Goal: Task Accomplishment & Management: Manage account settings

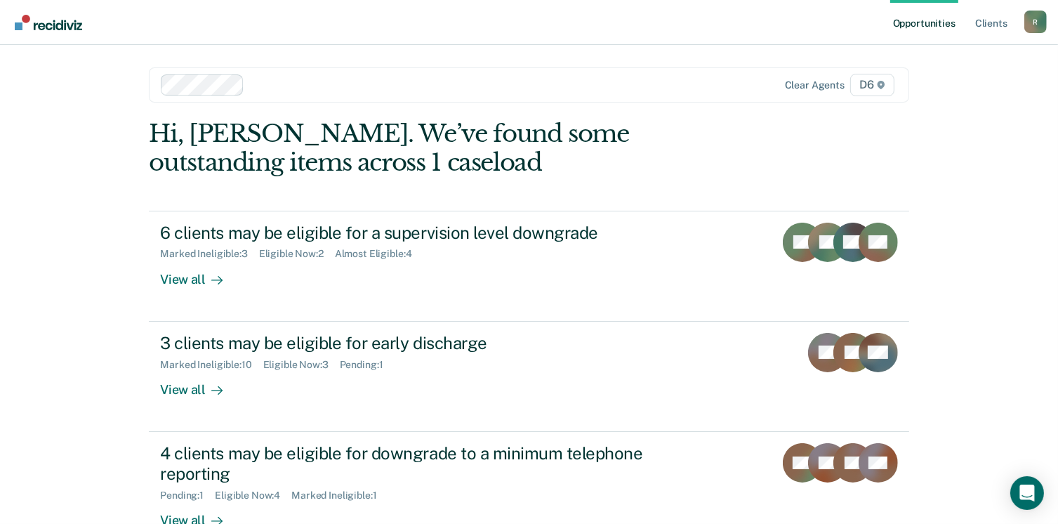
scroll to position [37, 0]
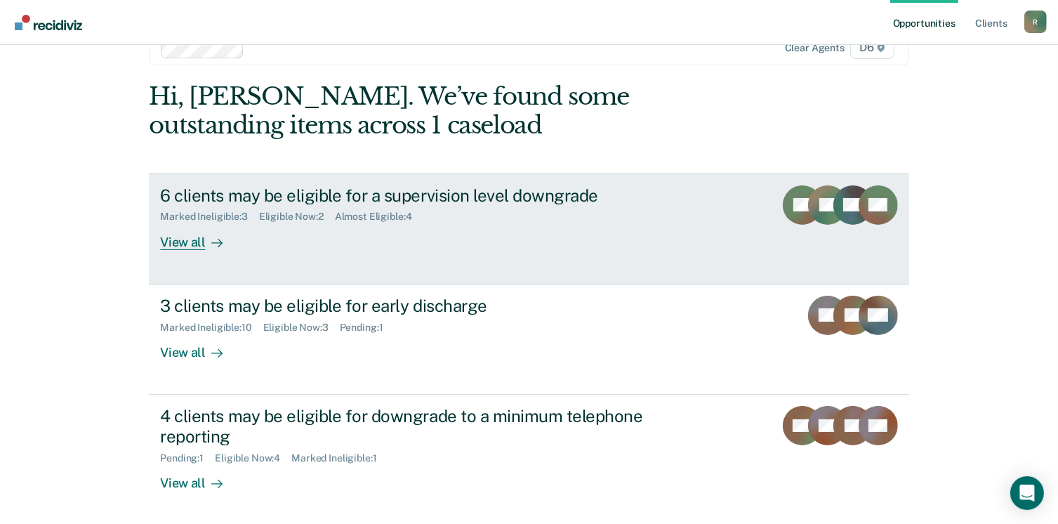
click at [189, 241] on div "View all" at bounding box center [199, 236] width 79 height 27
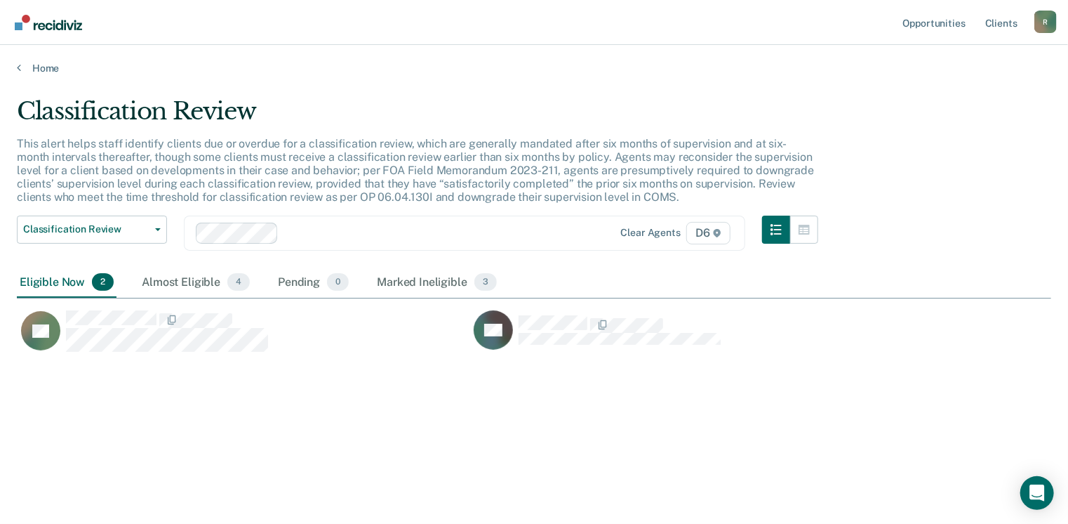
scroll to position [311, 1024]
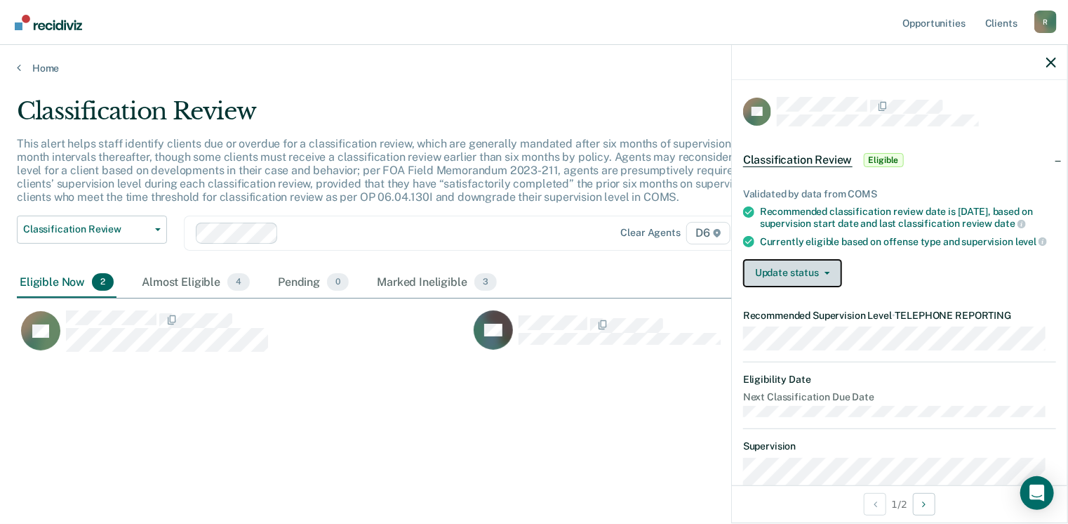
click at [826, 279] on button "Update status" at bounding box center [792, 273] width 99 height 28
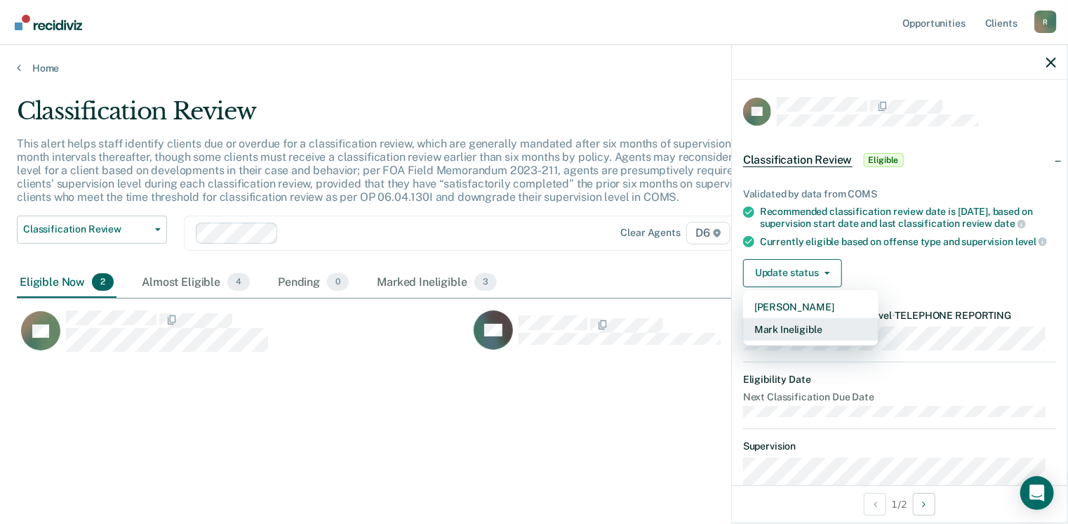
click at [803, 339] on button "Mark Ineligible" at bounding box center [810, 329] width 135 height 22
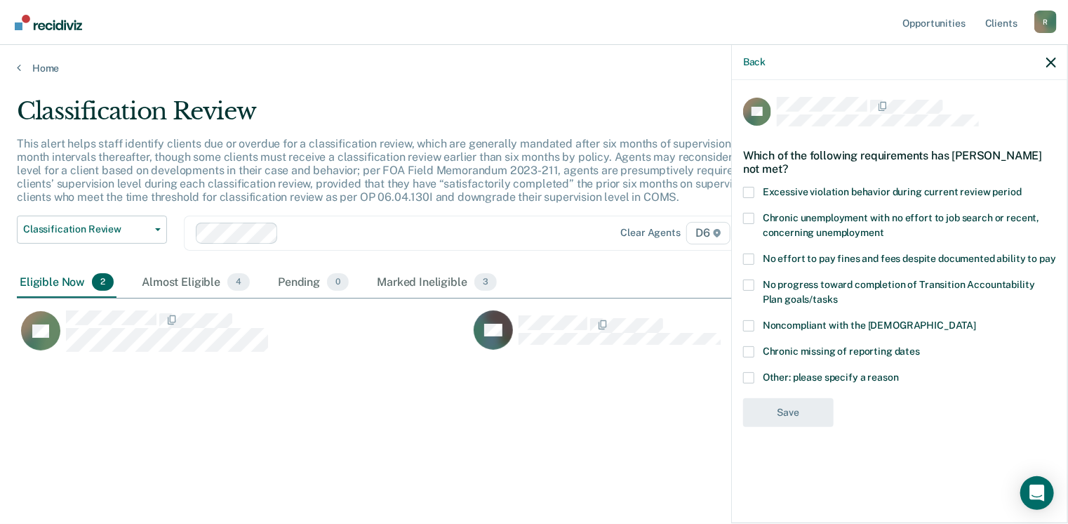
click at [753, 284] on span at bounding box center [748, 284] width 11 height 11
click at [838, 294] on input "No progress toward completion of Transition Accountability Plan goals/tasks" at bounding box center [838, 294] width 0 height 0
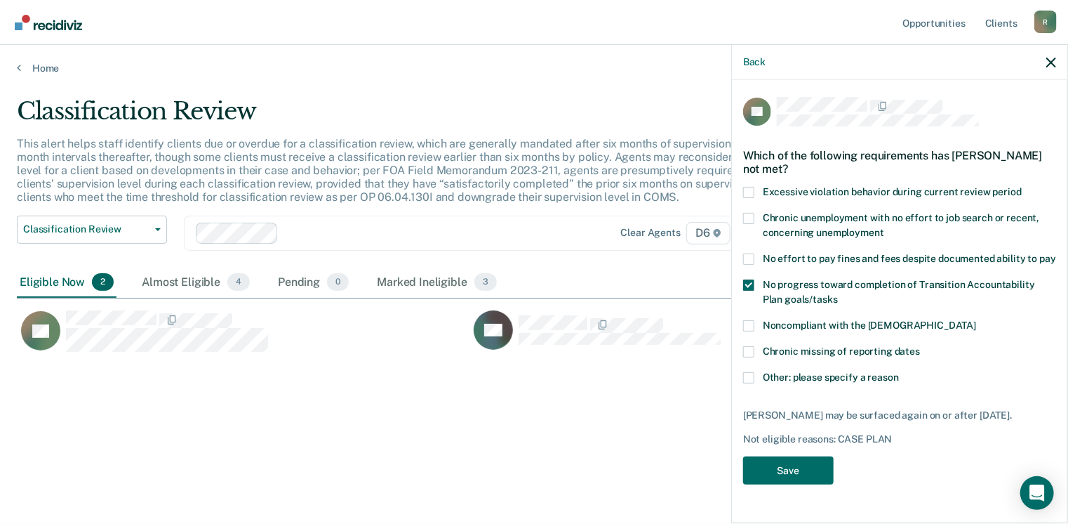
click at [748, 377] on span at bounding box center [748, 377] width 11 height 11
click at [899, 372] on input "Other: please specify a reason" at bounding box center [899, 372] width 0 height 0
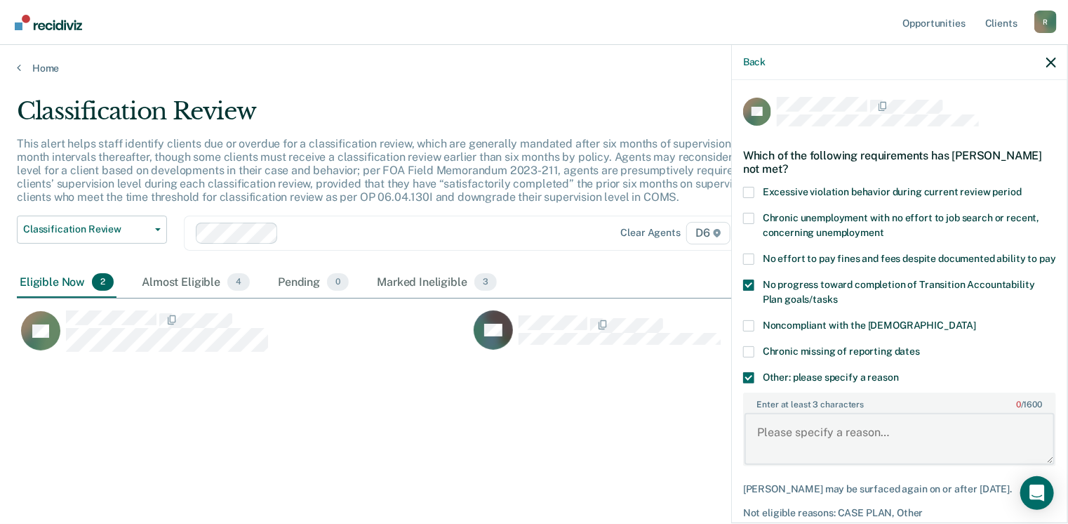
click at [793, 453] on textarea "Enter at least 3 characters 0 / 1600" at bounding box center [900, 439] width 310 height 52
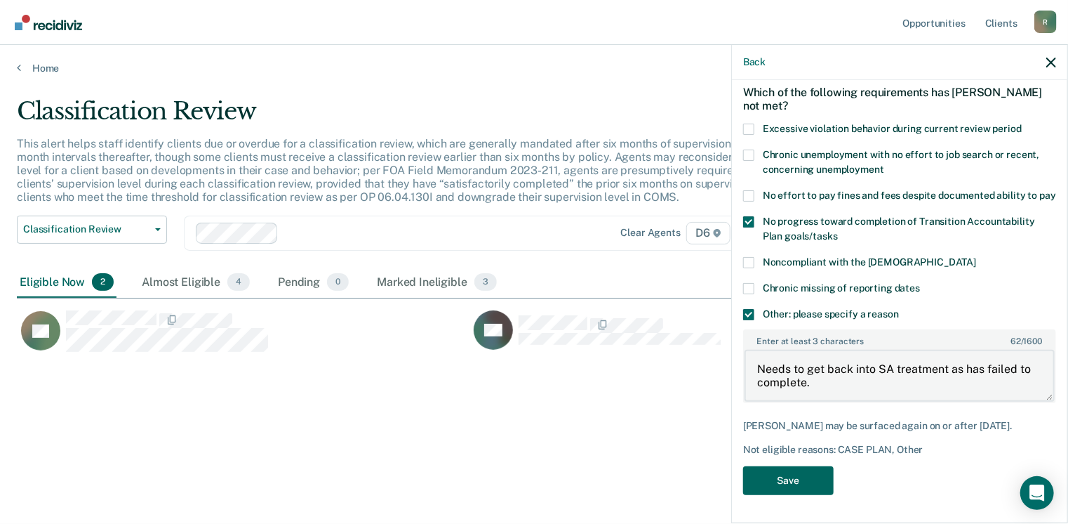
type textarea "Needs to get back into SA treatment as has failed to complete."
click at [797, 485] on button "Save" at bounding box center [788, 480] width 91 height 29
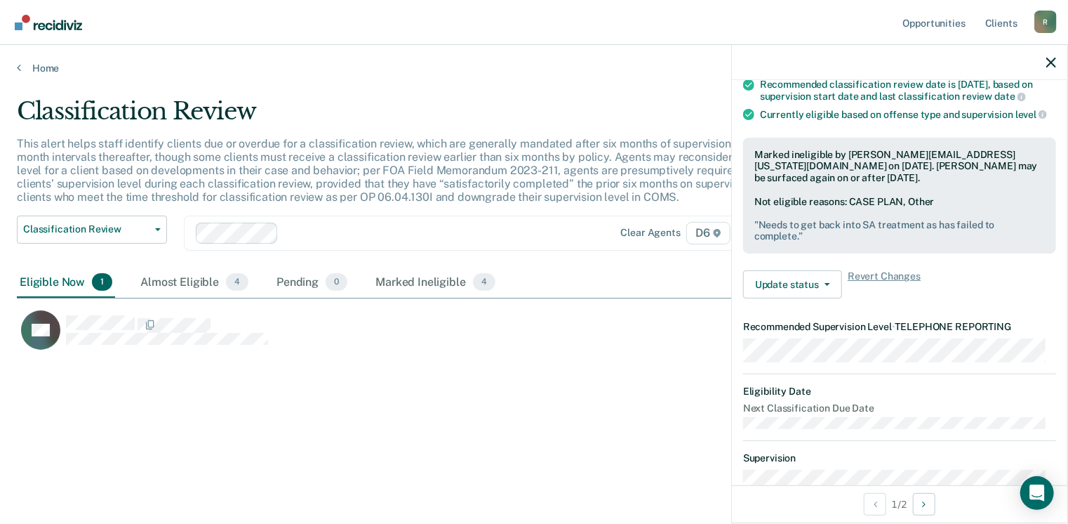
scroll to position [126, 0]
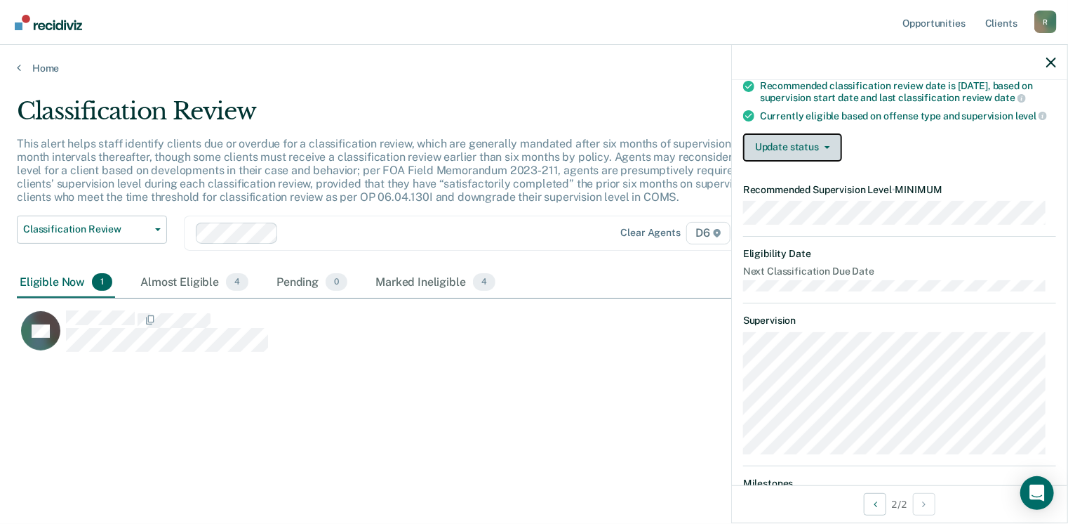
click at [827, 149] on icon "button" at bounding box center [828, 147] width 6 height 3
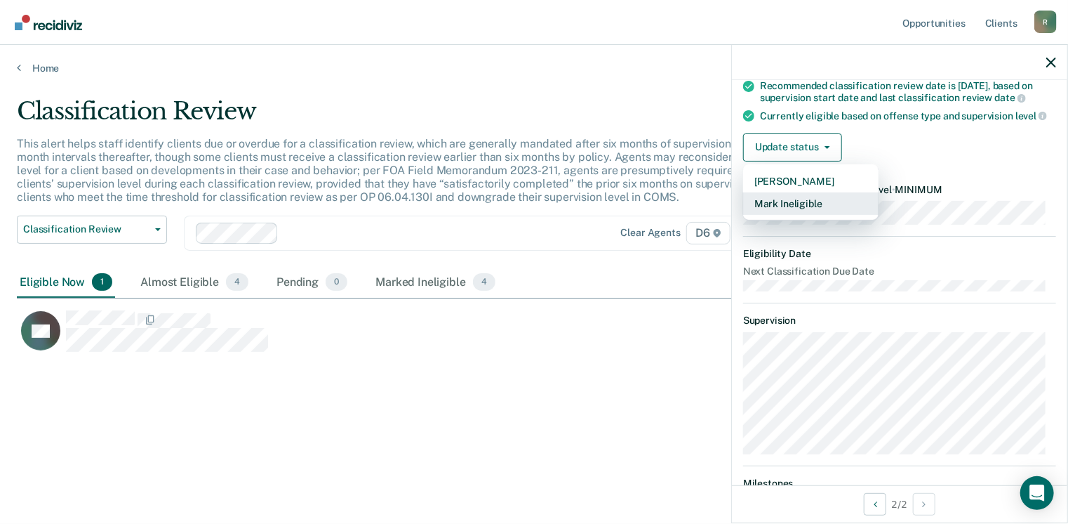
click at [810, 215] on button "Mark Ineligible" at bounding box center [810, 203] width 135 height 22
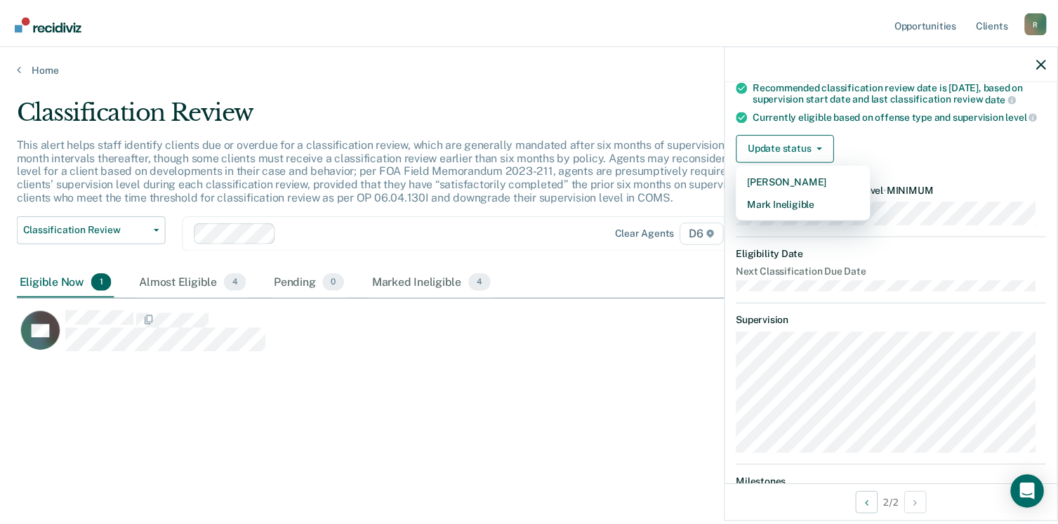
scroll to position [0, 0]
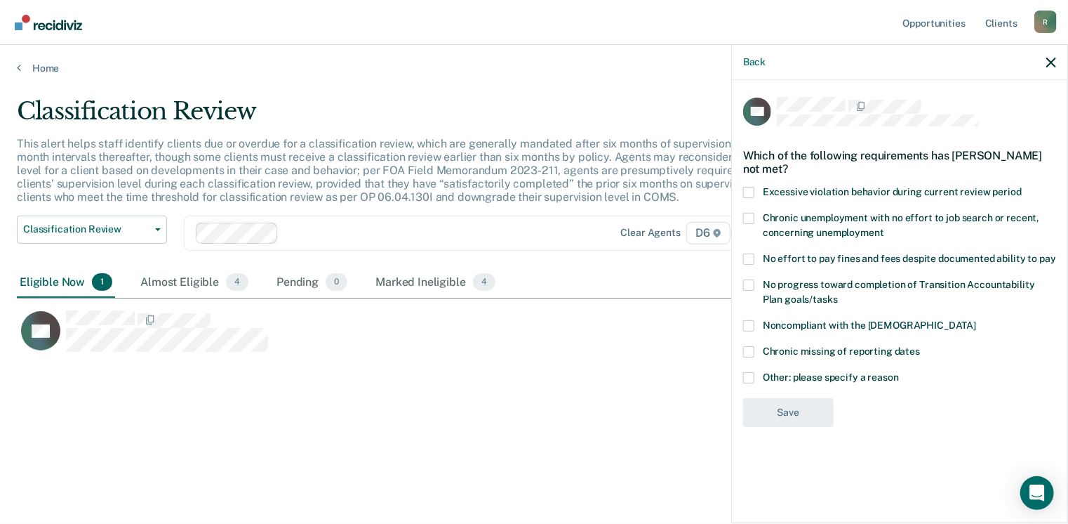
click at [752, 216] on span at bounding box center [748, 218] width 11 height 11
click at [885, 227] on input "Chronic unemployment with no effort to job search or recent, concerning unemplo…" at bounding box center [885, 227] width 0 height 0
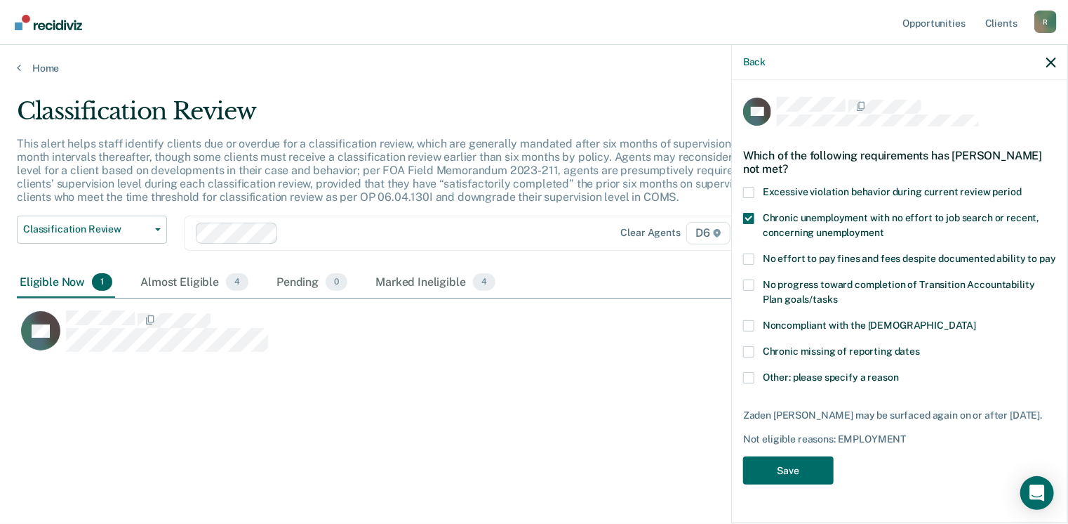
click at [750, 217] on span at bounding box center [748, 218] width 11 height 11
click at [885, 227] on input "Chronic unemployment with no effort to job search or recent, concerning unemplo…" at bounding box center [885, 227] width 0 height 0
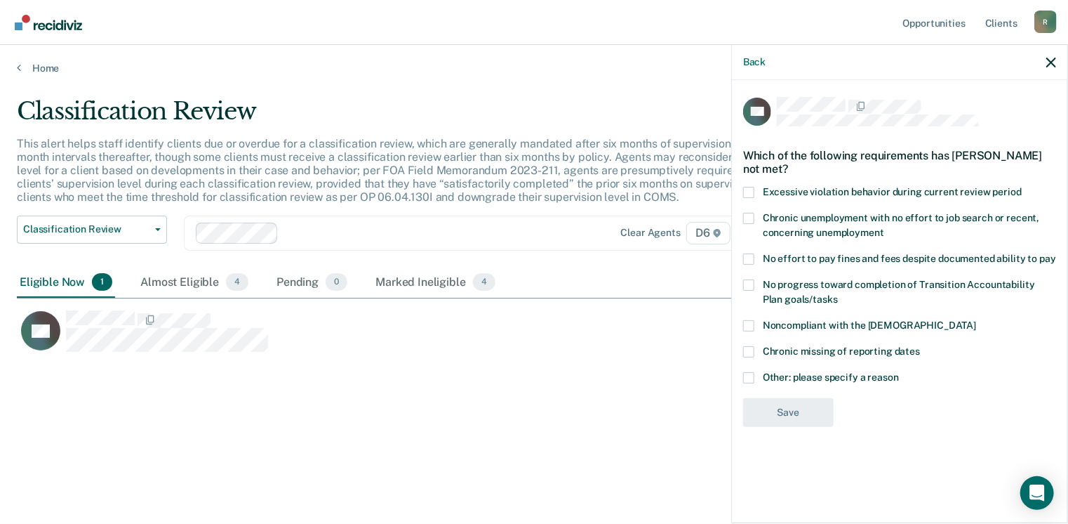
click at [748, 258] on span at bounding box center [748, 258] width 11 height 11
click at [1057, 253] on input "No effort to pay fines and fees despite documented ability to pay" at bounding box center [1057, 253] width 0 height 0
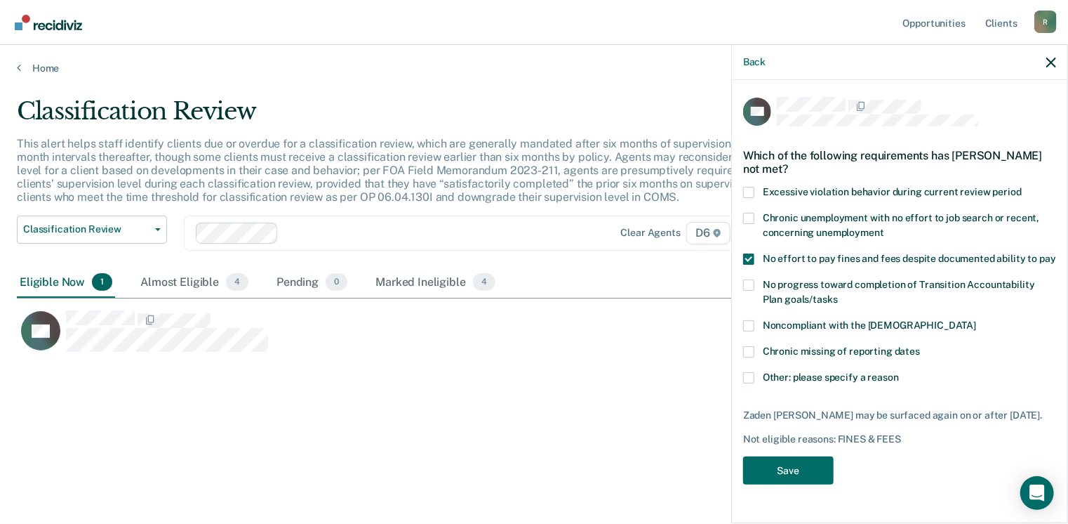
click at [752, 324] on span at bounding box center [748, 325] width 11 height 11
click at [976, 320] on input "Noncompliant with the [DEMOGRAPHIC_DATA]" at bounding box center [976, 320] width 0 height 0
click at [795, 470] on button "Save" at bounding box center [788, 470] width 91 height 29
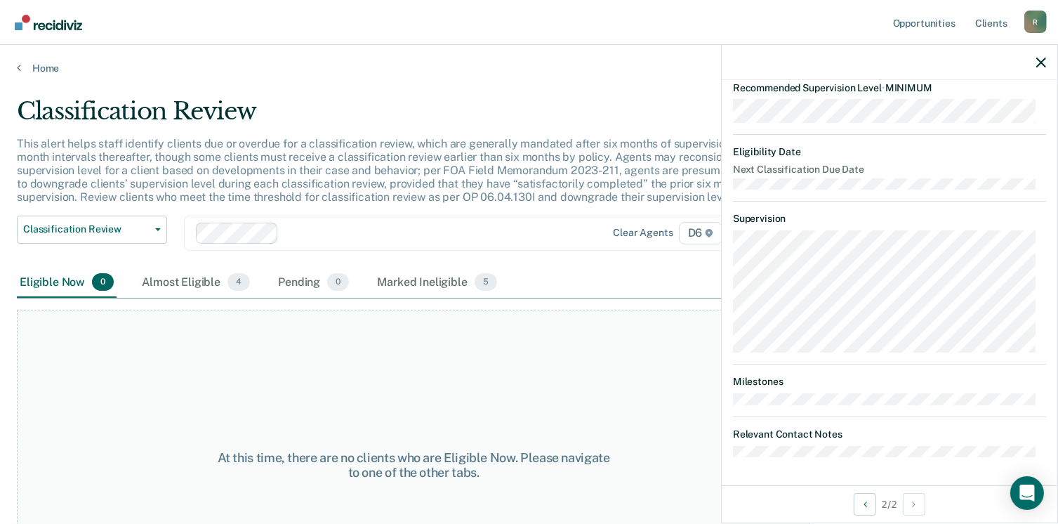
scroll to position [351, 0]
click at [23, 65] on link "Home" at bounding box center [529, 68] width 1024 height 13
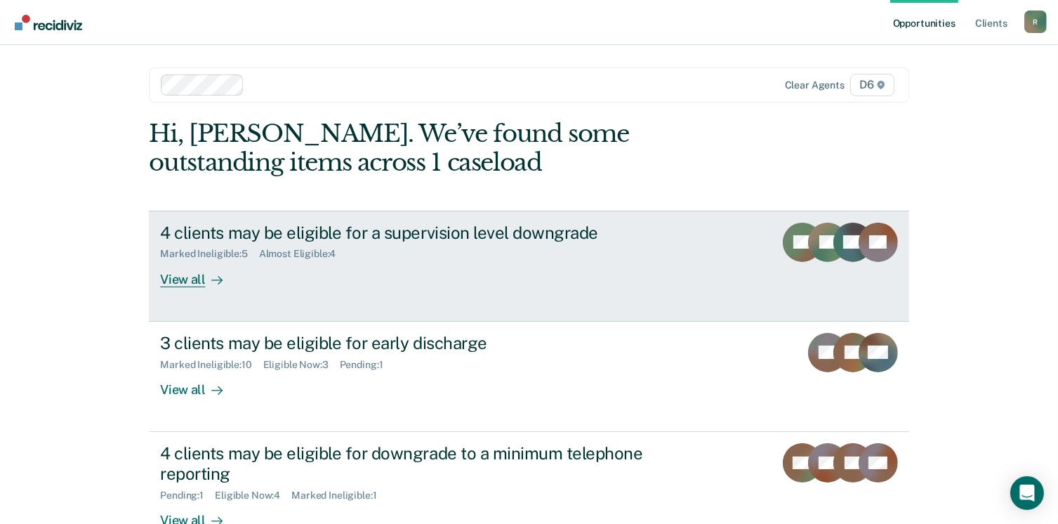
click at [570, 230] on div "4 clients may be eligible for a supervision level downgrade" at bounding box center [406, 233] width 493 height 20
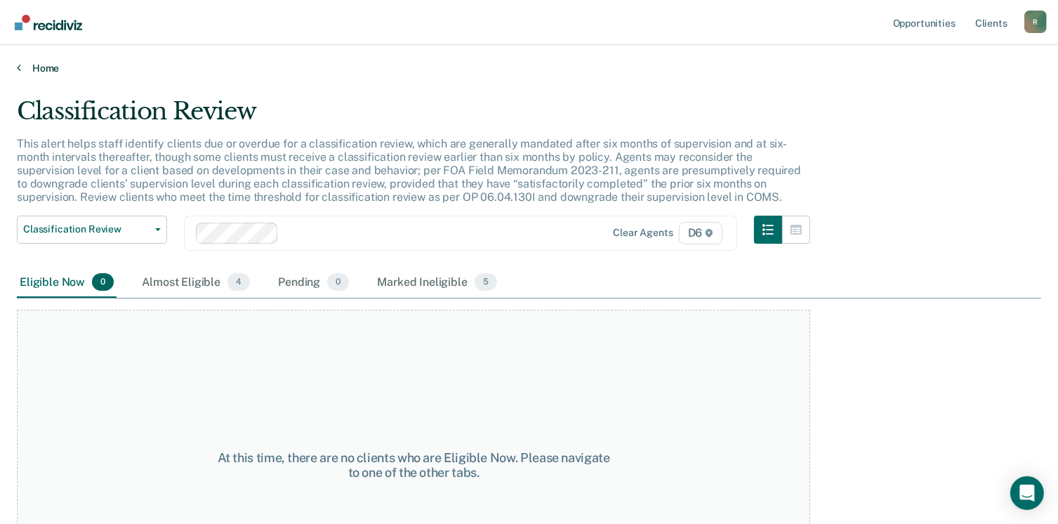
click at [45, 67] on link "Home" at bounding box center [529, 68] width 1024 height 13
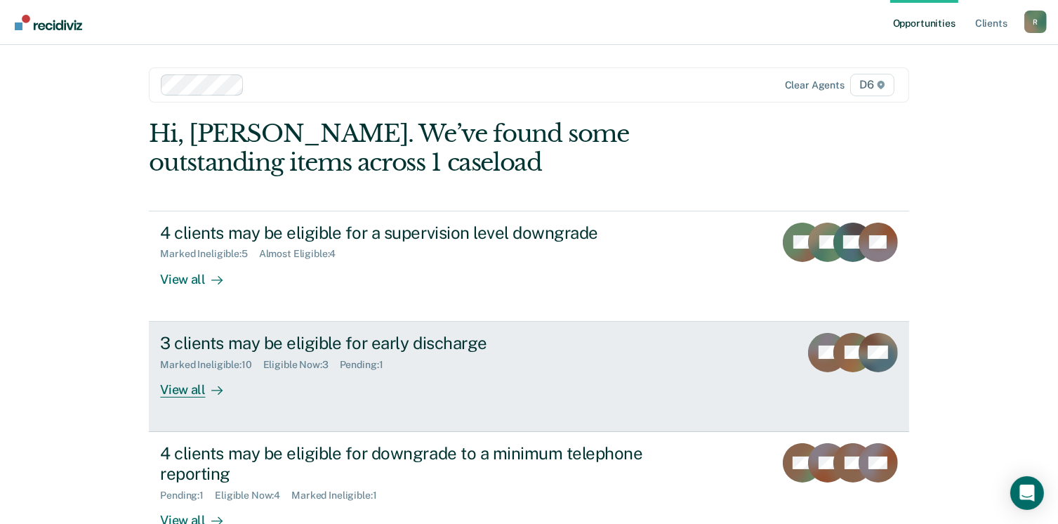
click at [294, 340] on div "3 clients may be eligible for early discharge" at bounding box center [406, 343] width 493 height 20
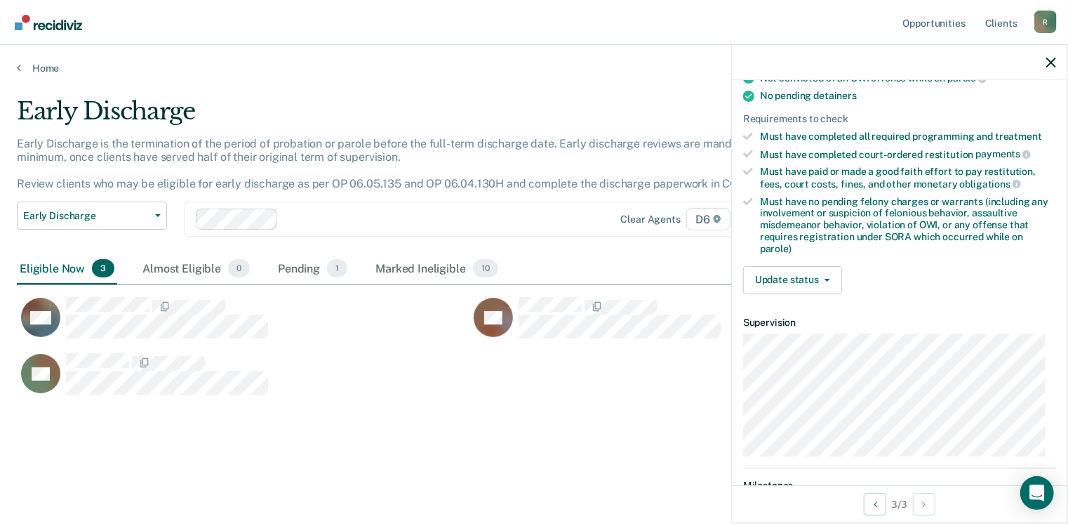
scroll to position [300, 0]
click at [814, 275] on button "Update status" at bounding box center [792, 280] width 99 height 28
click at [814, 275] on div "Update status [PERSON_NAME] Mark Ineligible" at bounding box center [792, 280] width 99 height 28
drag, startPoint x: 814, startPoint y: 275, endPoint x: 826, endPoint y: 270, distance: 13.6
click at [826, 270] on button "Update status" at bounding box center [792, 280] width 99 height 28
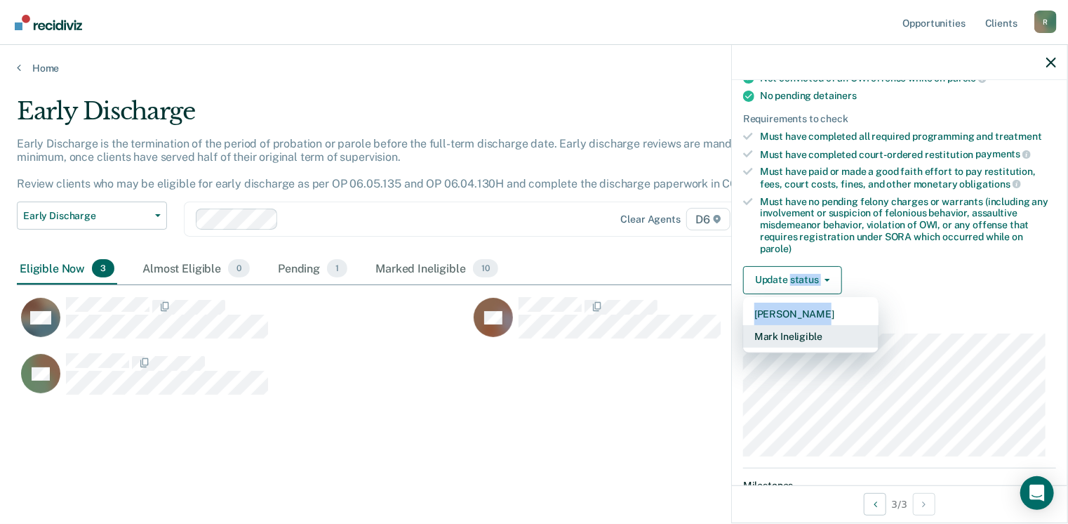
click at [800, 326] on button "Mark Ineligible" at bounding box center [810, 336] width 135 height 22
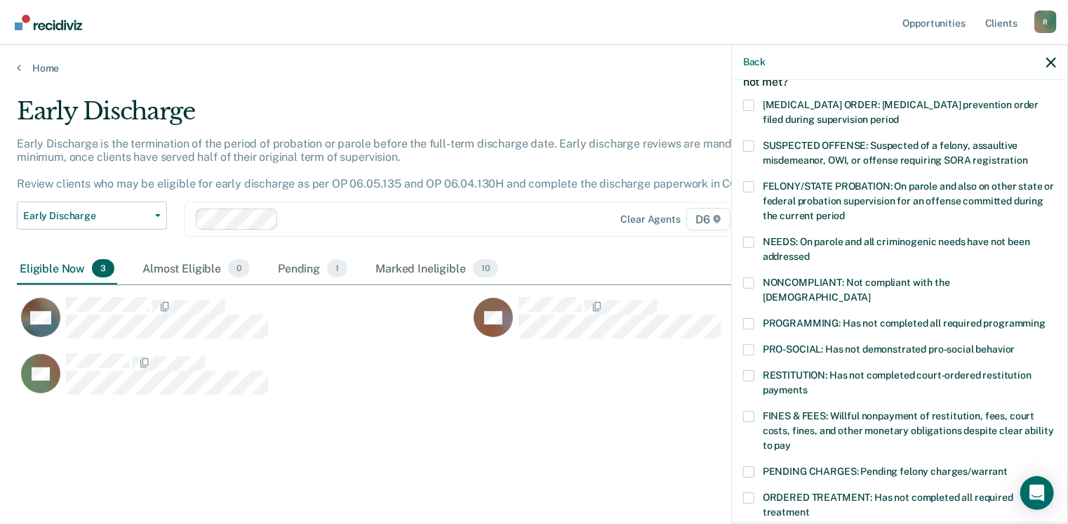
scroll to position [91, 0]
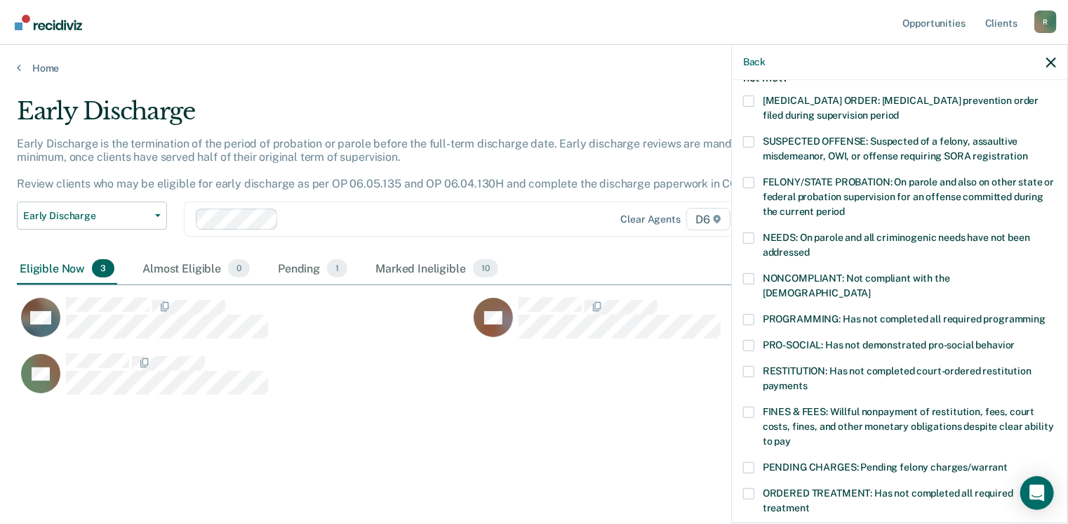
click at [753, 279] on span at bounding box center [748, 278] width 11 height 11
click at [871, 288] on input "NONCOMPLIANT: Not compliant with the [DEMOGRAPHIC_DATA]" at bounding box center [871, 288] width 0 height 0
click at [748, 314] on span at bounding box center [748, 319] width 11 height 11
click at [1046, 314] on input "PROGRAMMING: Has not completed all required programming" at bounding box center [1046, 314] width 0 height 0
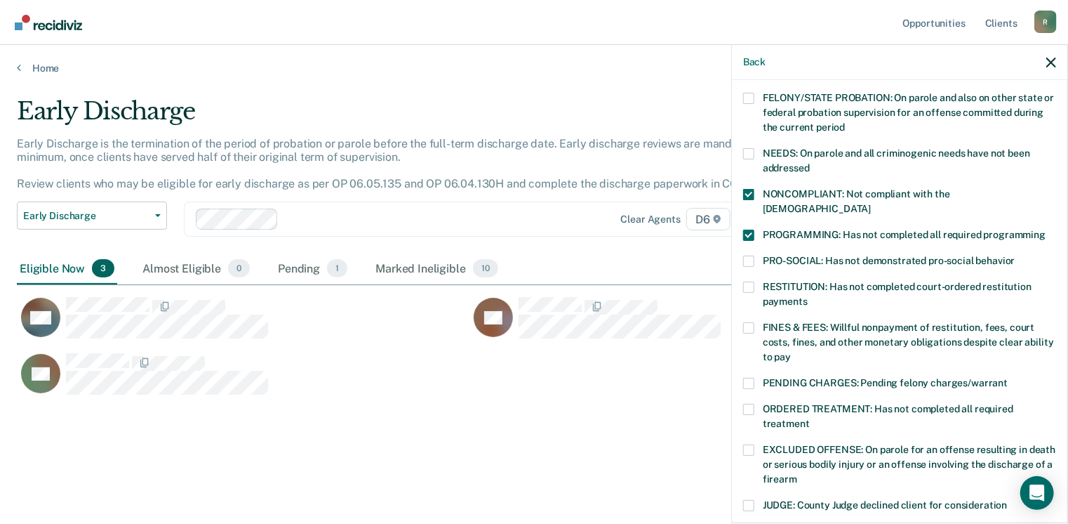
scroll to position [212, 0]
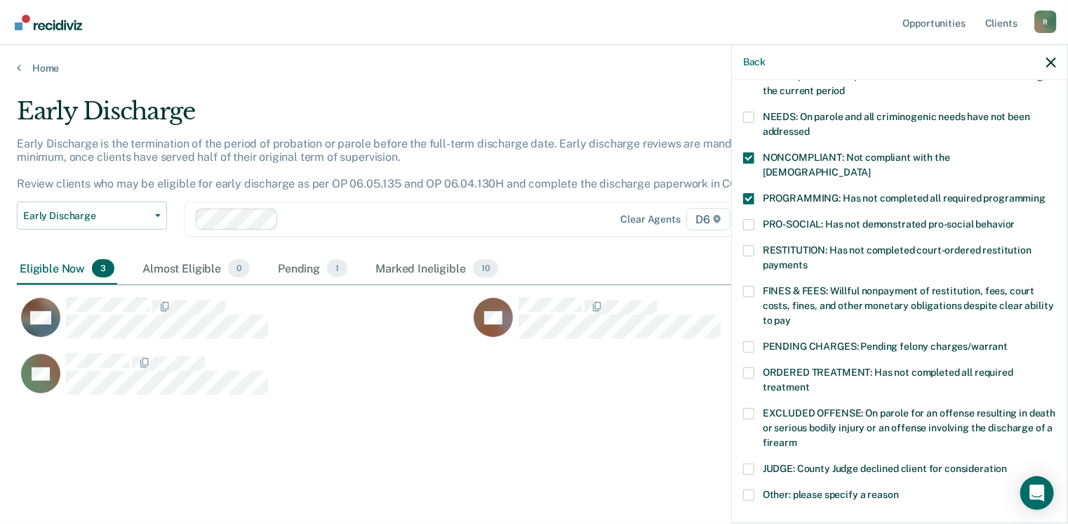
click at [751, 286] on span at bounding box center [748, 291] width 11 height 11
click at [791, 315] on input "FINES & FEES: Willful nonpayment of restitution, fees, court costs, fines, and …" at bounding box center [791, 315] width 0 height 0
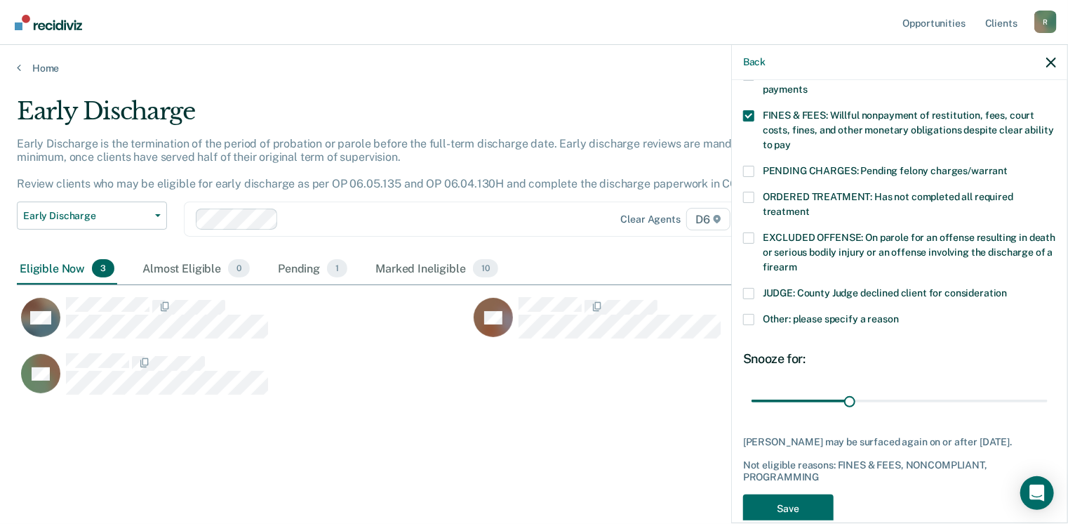
scroll to position [388, 0]
drag, startPoint x: 847, startPoint y: 385, endPoint x: 939, endPoint y: 386, distance: 92.7
type input "60"
click at [939, 389] on input "range" at bounding box center [900, 401] width 296 height 25
click at [753, 314] on span at bounding box center [748, 319] width 11 height 11
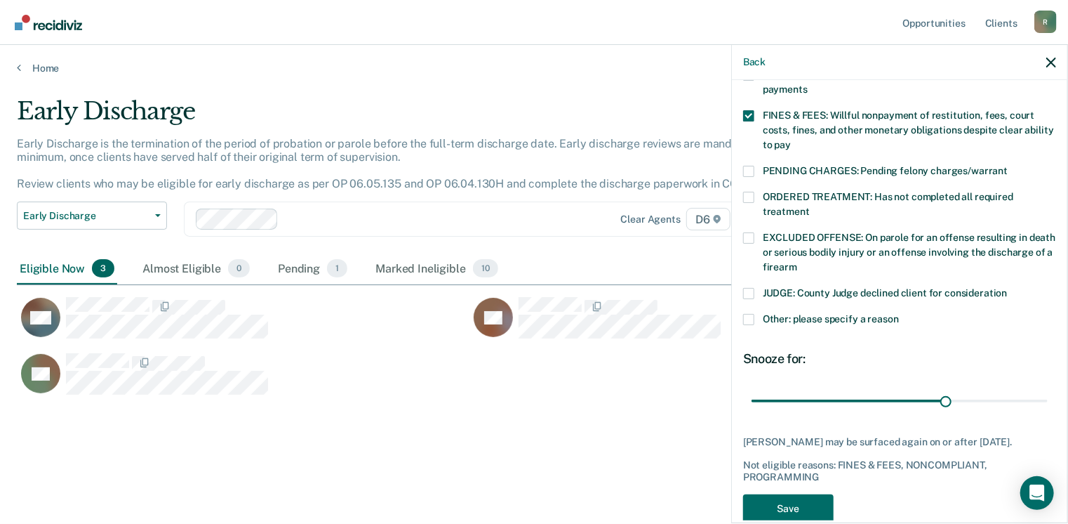
click at [899, 314] on input "Other: please specify a reason" at bounding box center [899, 314] width 0 height 0
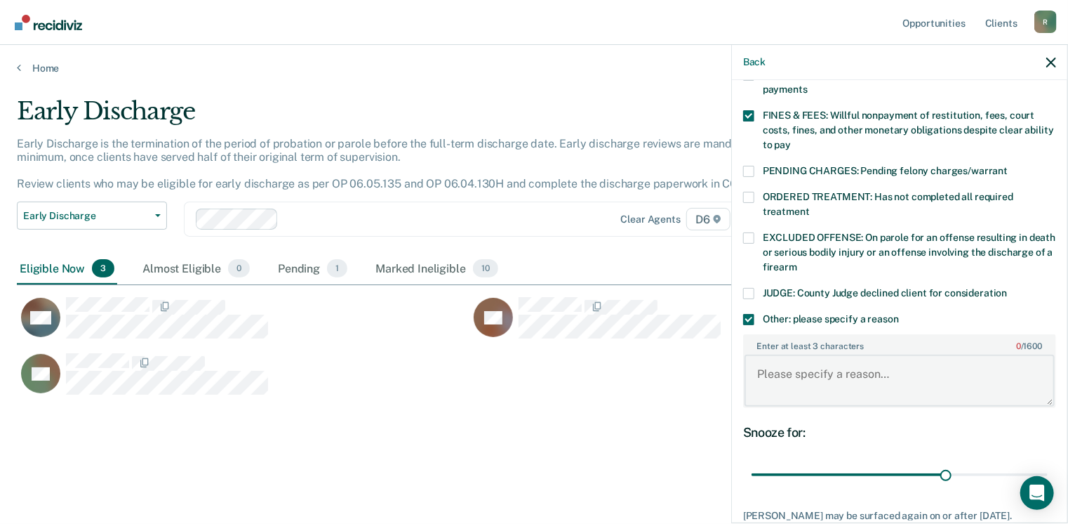
click at [776, 359] on textarea "Enter at least 3 characters 0 / 1600" at bounding box center [900, 381] width 310 height 52
drag, startPoint x: 749, startPoint y: 352, endPoint x: 926, endPoint y: 419, distance: 189.3
click at [926, 419] on div "DB Which of the following requirements has [PERSON_NAME] not met? [MEDICAL_DATA…" at bounding box center [899, 157] width 313 height 896
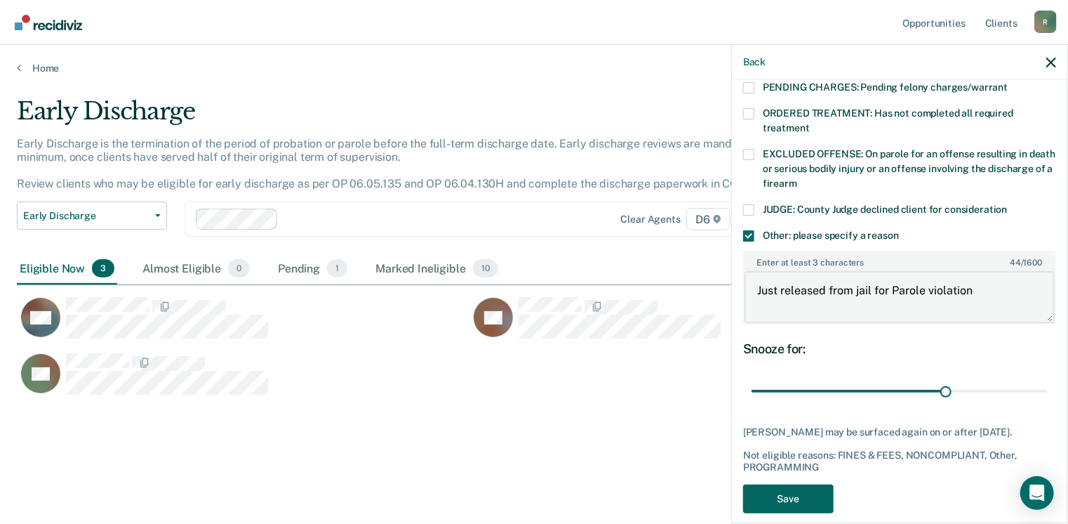
type textarea "Just released from jail for Parole violation"
click at [797, 484] on button "Save" at bounding box center [788, 498] width 91 height 29
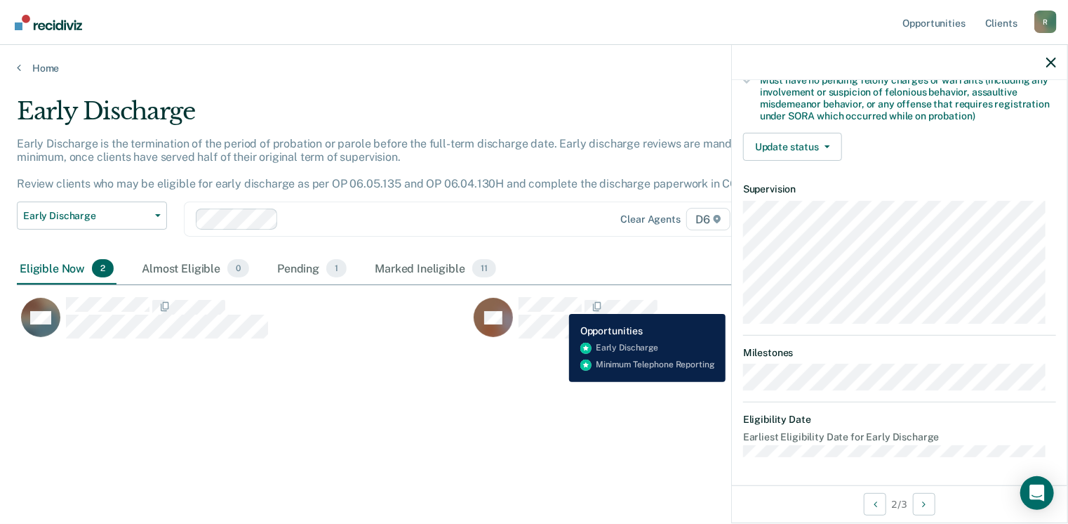
scroll to position [216, 0]
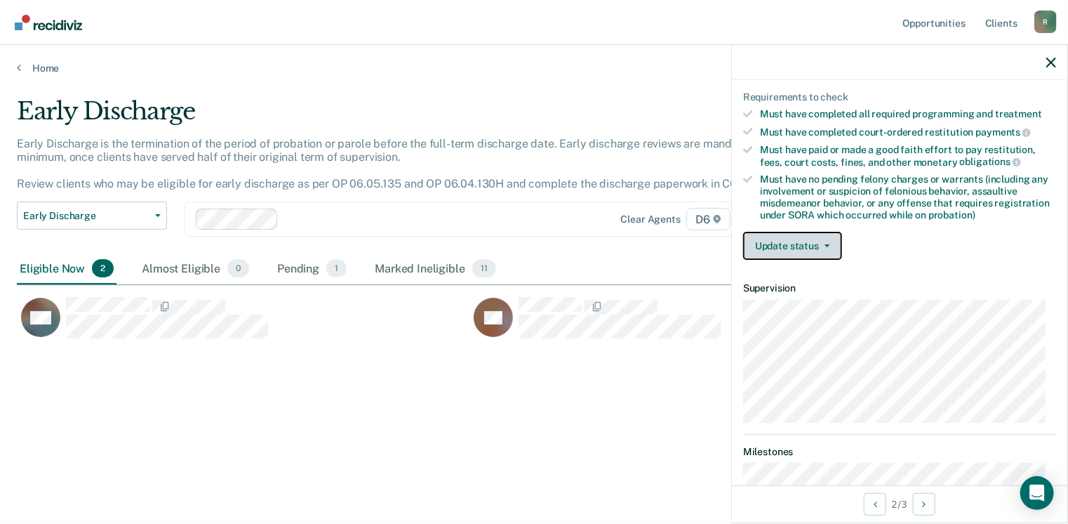
click at [816, 242] on button "Update status" at bounding box center [792, 246] width 99 height 28
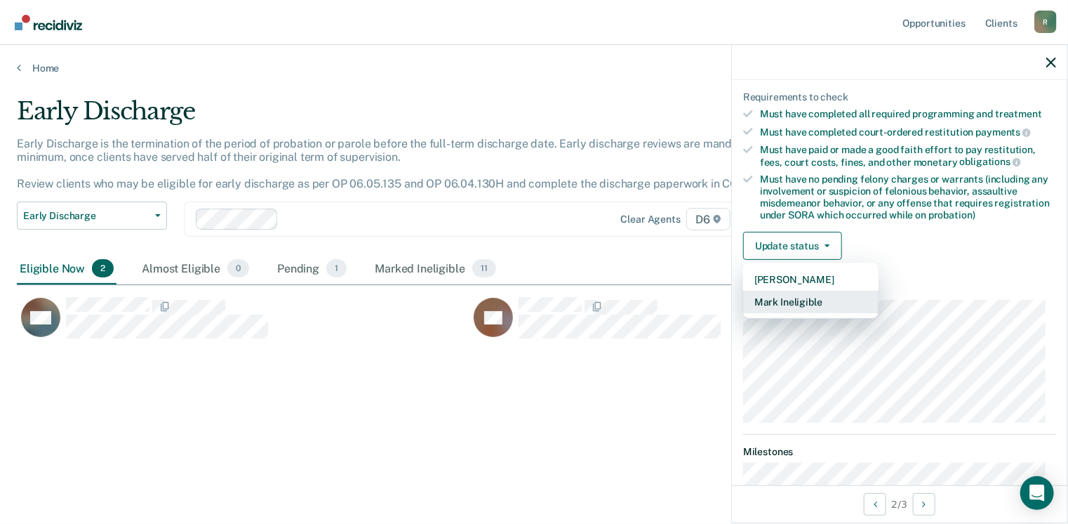
click at [805, 296] on button "Mark Ineligible" at bounding box center [810, 302] width 135 height 22
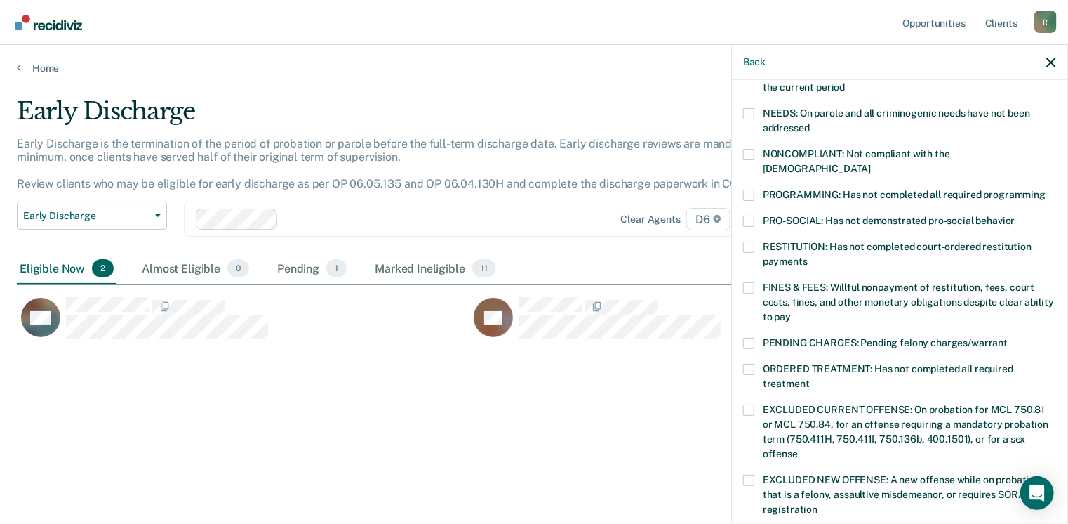
click at [747, 150] on span at bounding box center [748, 154] width 11 height 11
click at [871, 164] on input "NONCOMPLIANT: Not compliant with the [DEMOGRAPHIC_DATA]" at bounding box center [871, 164] width 0 height 0
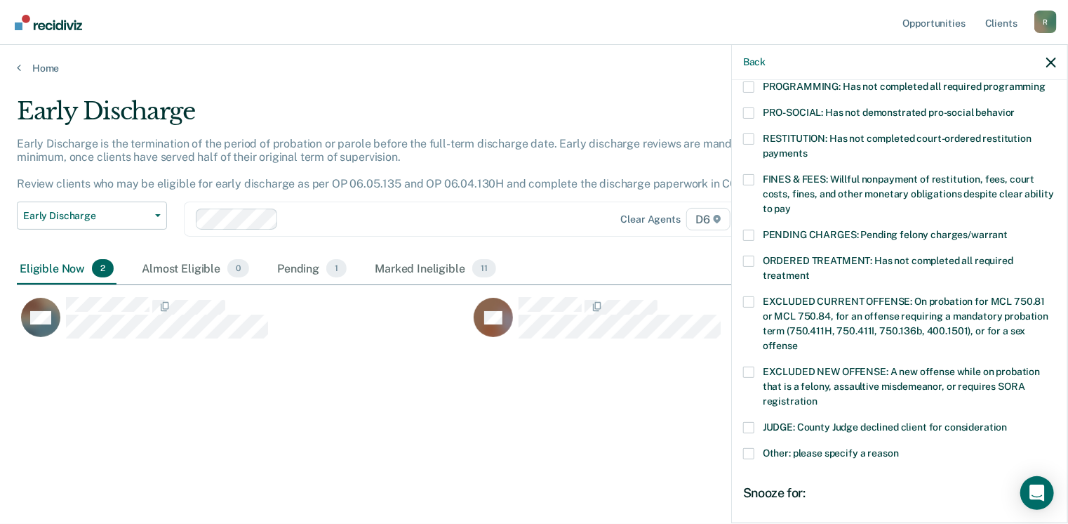
scroll to position [324, 0]
click at [750, 173] on span at bounding box center [748, 178] width 11 height 11
click at [791, 203] on input "FINES & FEES: Willful nonpayment of restitution, fees, court costs, fines, and …" at bounding box center [791, 203] width 0 height 0
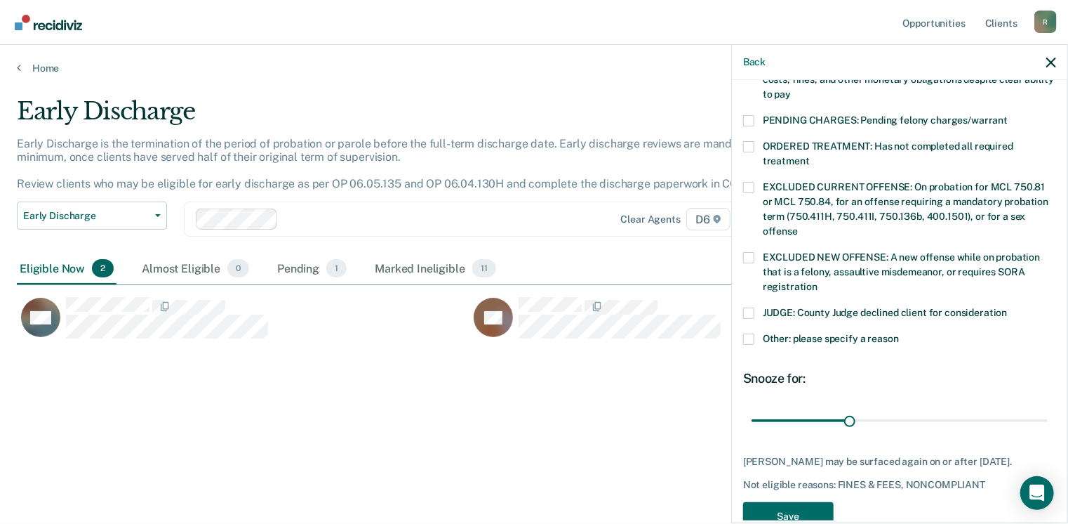
scroll to position [457, 0]
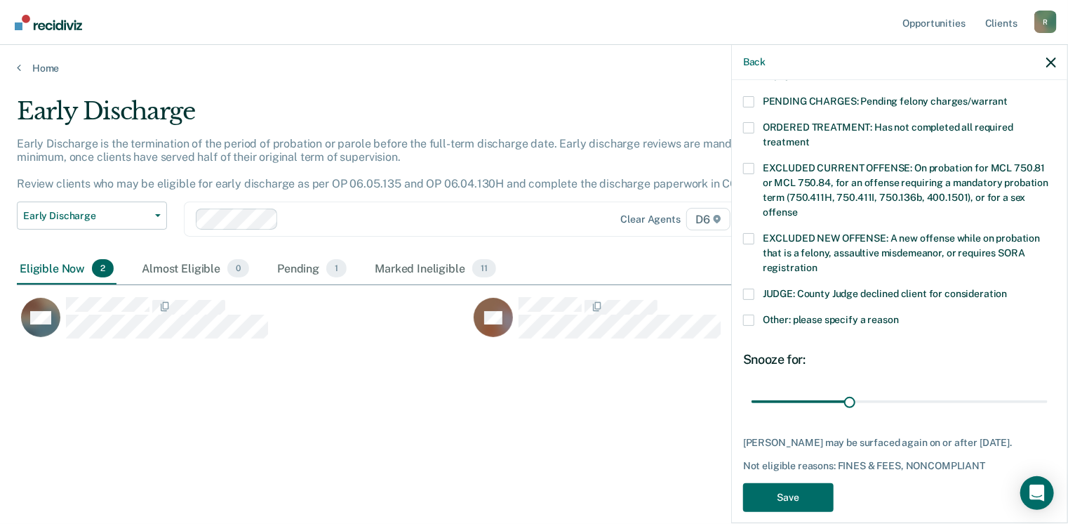
click at [748, 314] on span at bounding box center [748, 319] width 11 height 11
click at [899, 314] on input "Other: please specify a reason" at bounding box center [899, 314] width 0 height 0
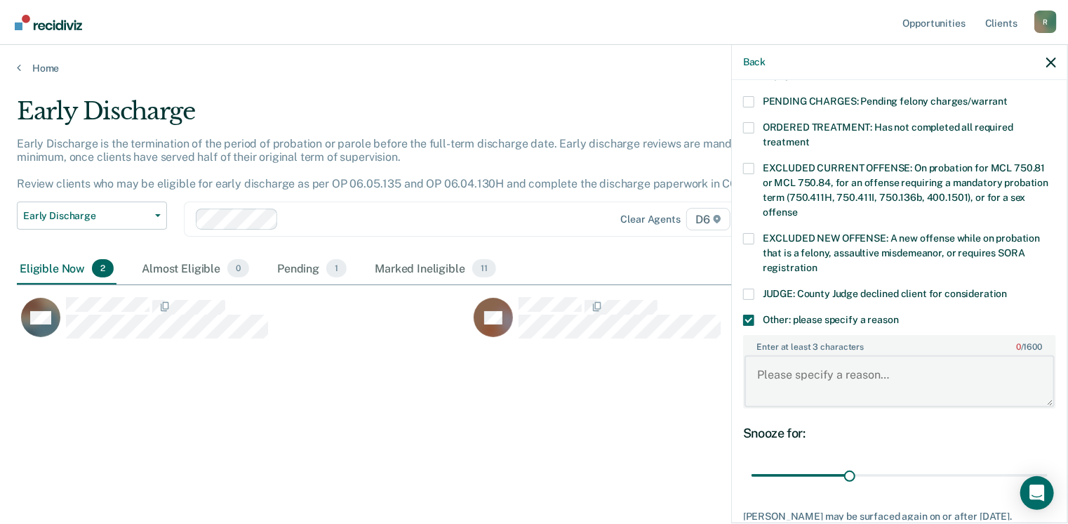
click at [769, 355] on textarea "Enter at least 3 characters 0 / 1600" at bounding box center [900, 381] width 310 height 52
type textarea "Has over 300 hours of community service to complete for OWI-3rd"
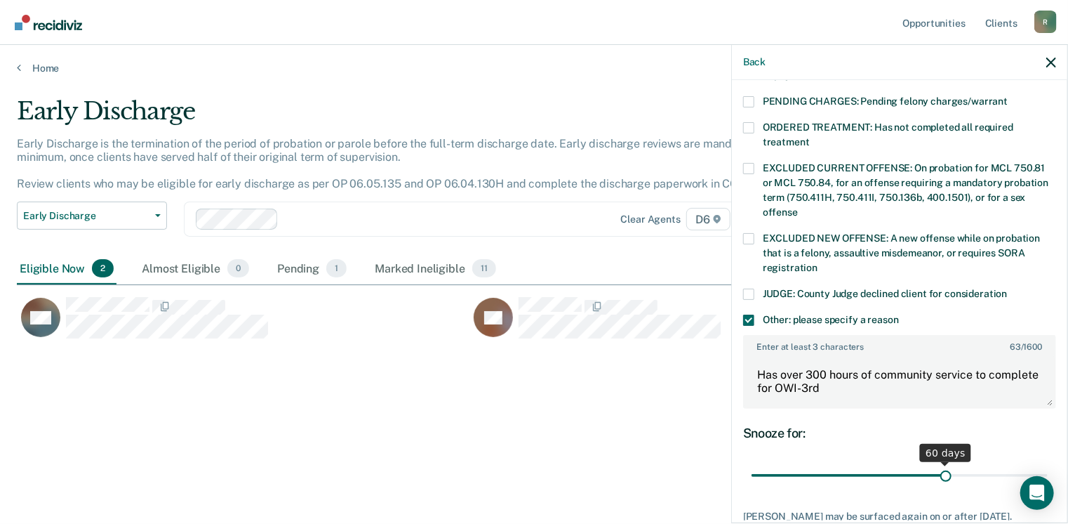
drag, startPoint x: 848, startPoint y: 461, endPoint x: 938, endPoint y: 449, distance: 90.6
type input "60"
click at [938, 463] on input "range" at bounding box center [900, 475] width 296 height 25
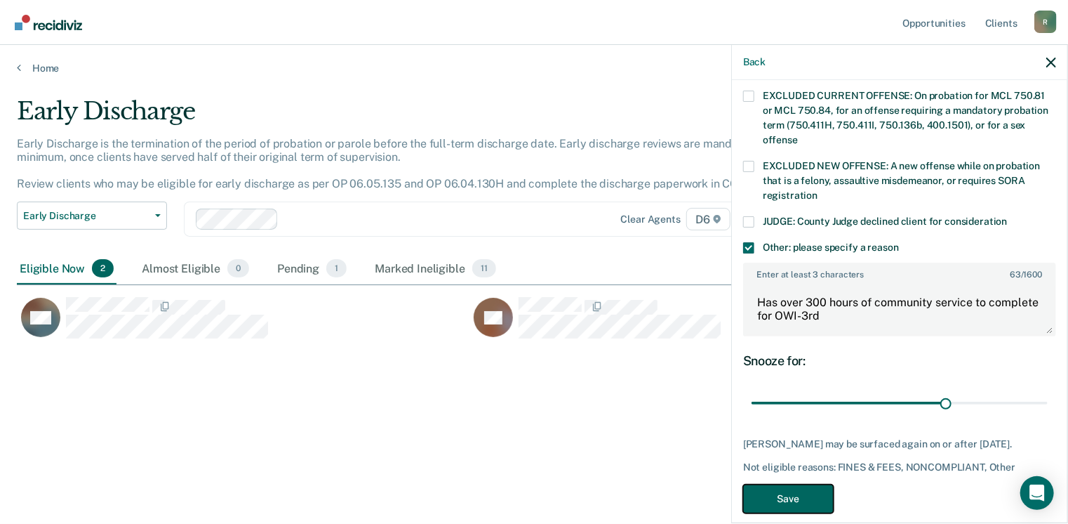
click at [810, 484] on button "Save" at bounding box center [788, 498] width 91 height 29
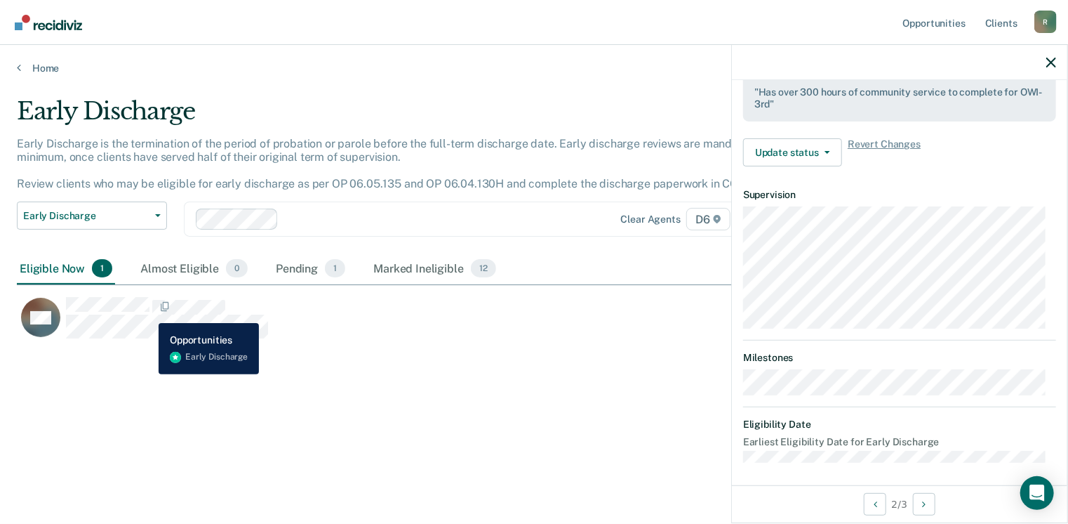
scroll to position [295, 0]
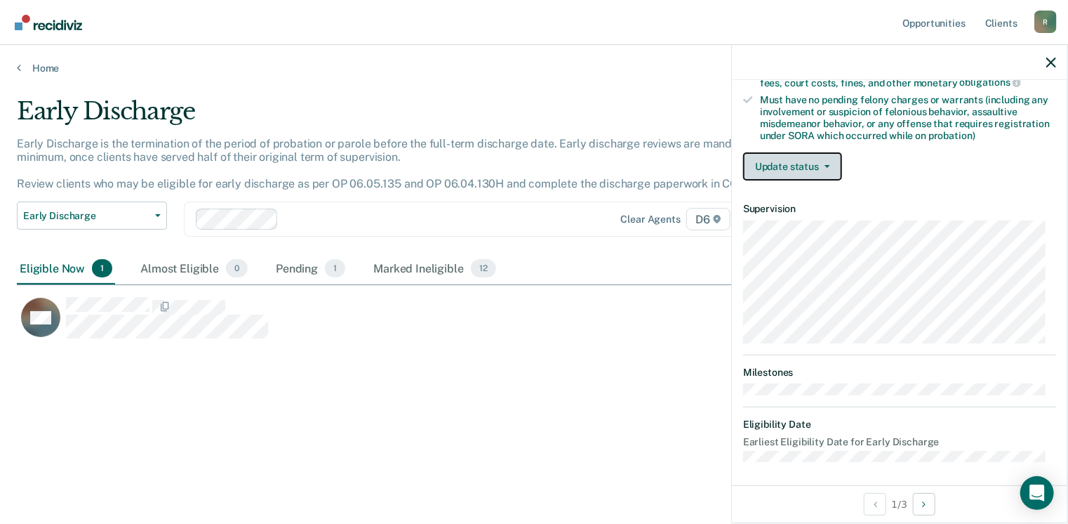
click at [803, 157] on button "Update status" at bounding box center [792, 166] width 99 height 28
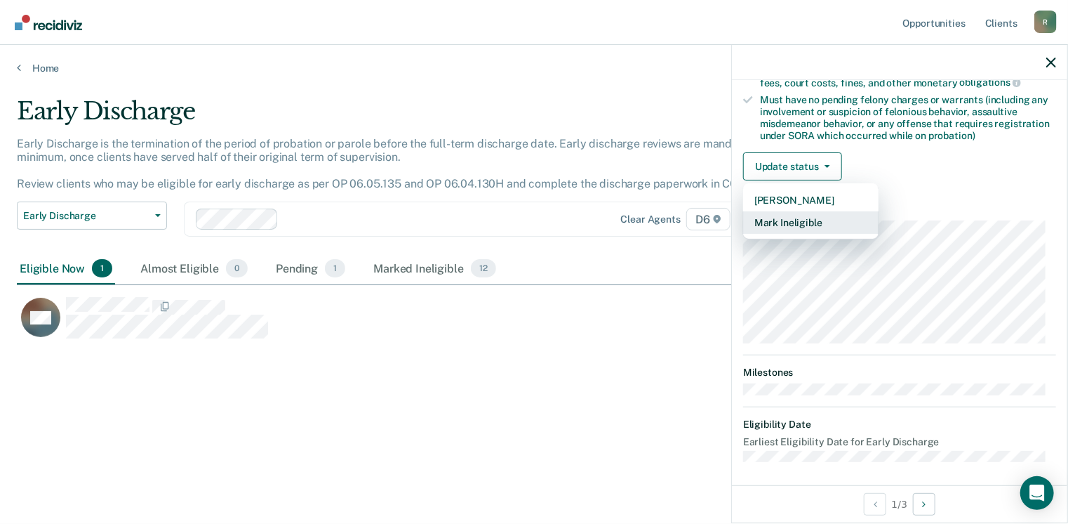
click at [809, 224] on button "Mark Ineligible" at bounding box center [810, 222] width 135 height 22
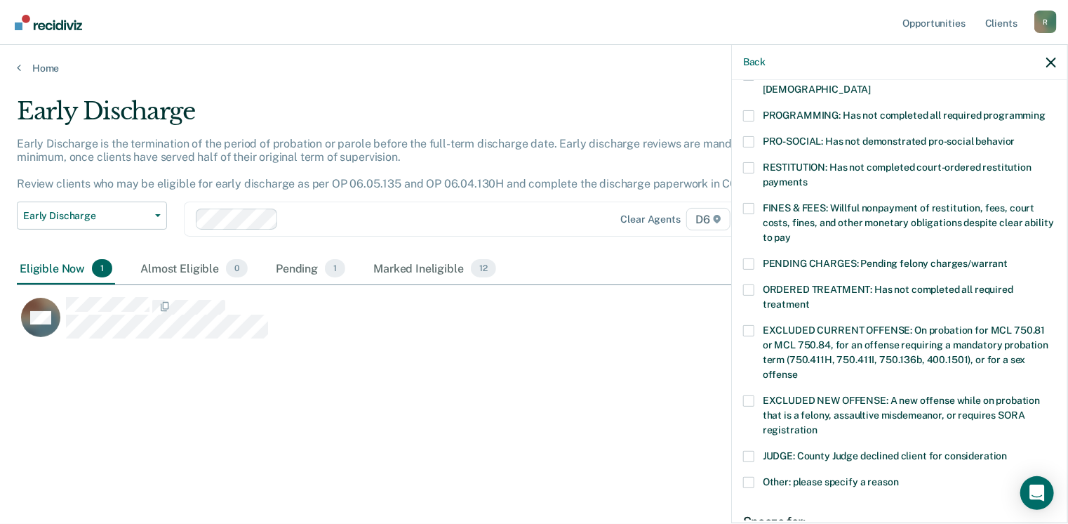
click at [748, 284] on span at bounding box center [748, 289] width 11 height 11
click at [810, 299] on input "ORDERED TREATMENT: Has not completed all required treatment" at bounding box center [810, 299] width 0 height 0
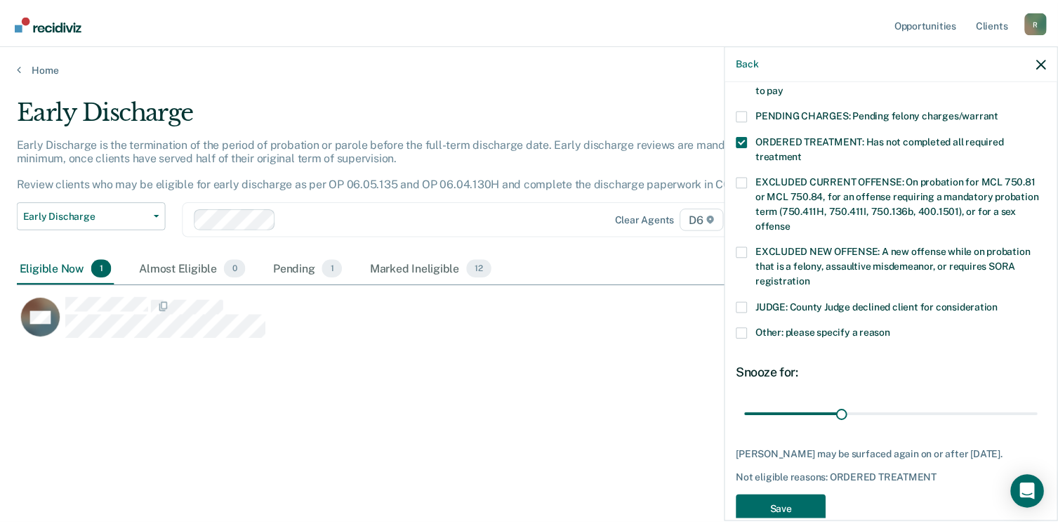
scroll to position [469, 0]
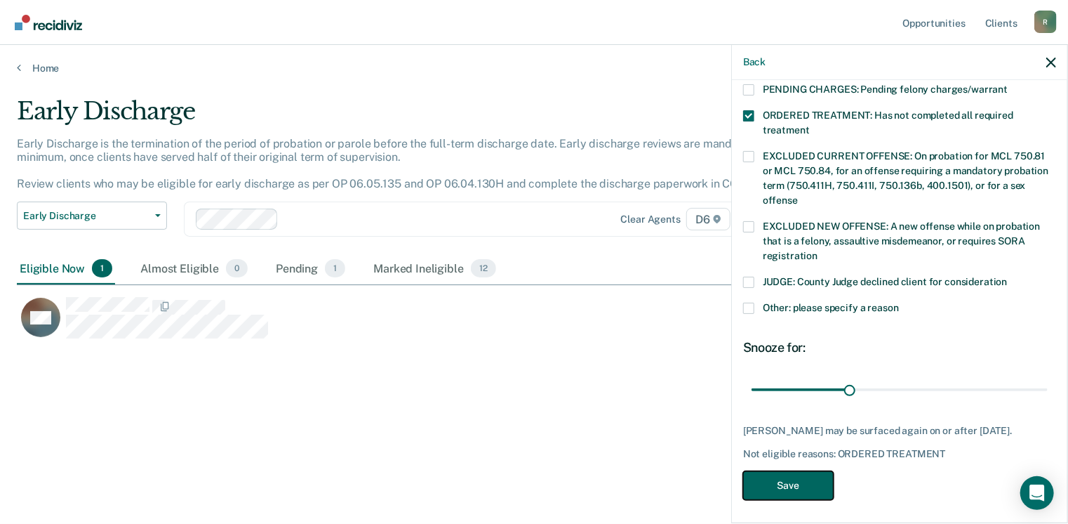
click at [798, 482] on button "Save" at bounding box center [788, 485] width 91 height 29
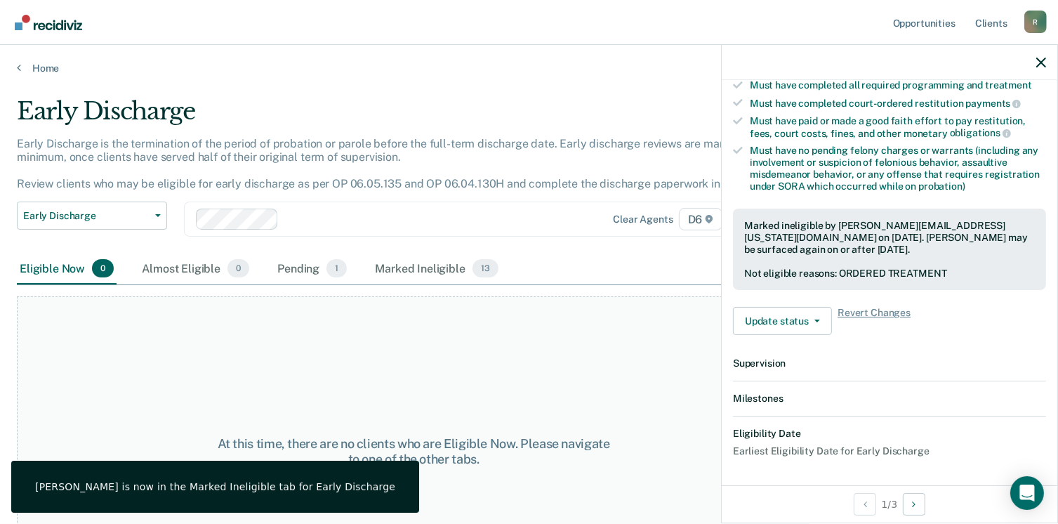
scroll to position [399, 0]
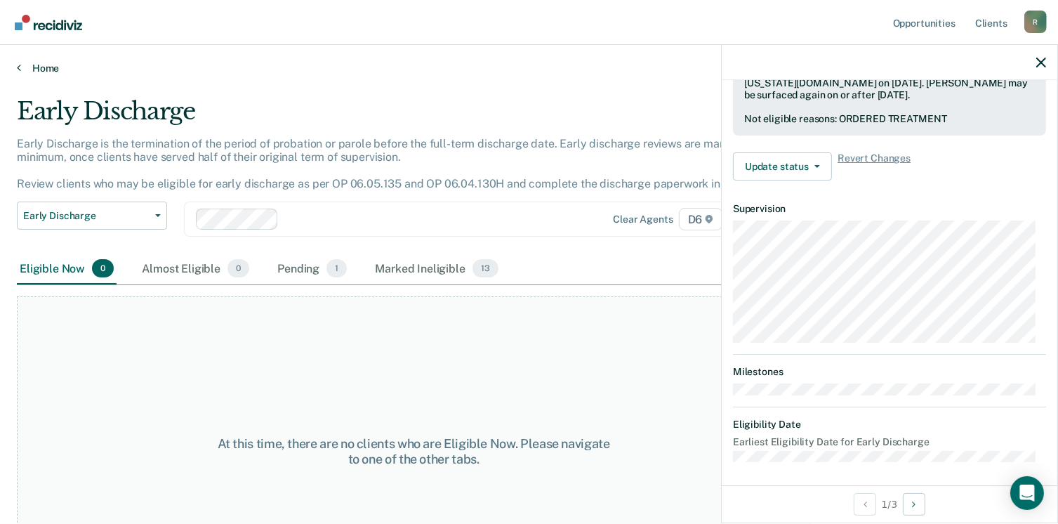
click at [40, 70] on link "Home" at bounding box center [529, 68] width 1024 height 13
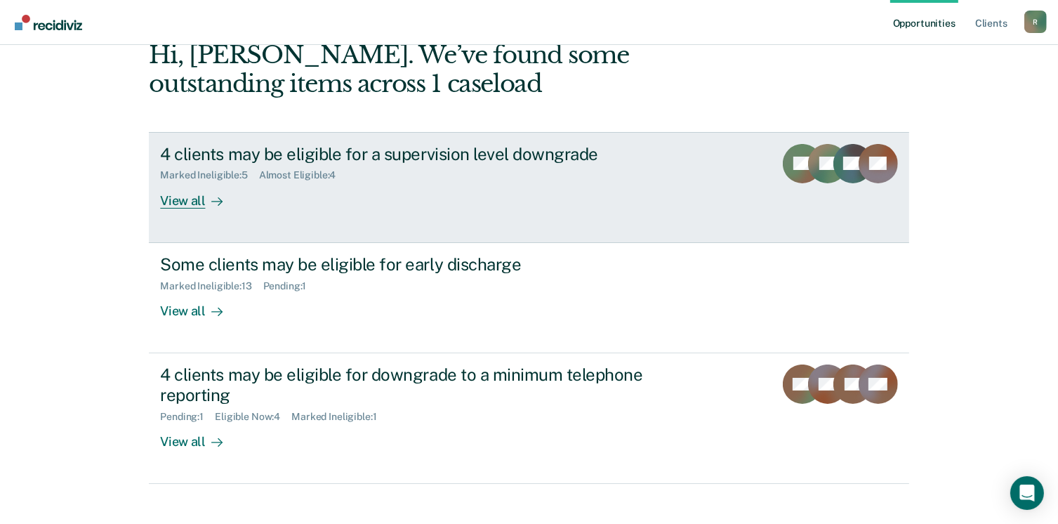
scroll to position [93, 0]
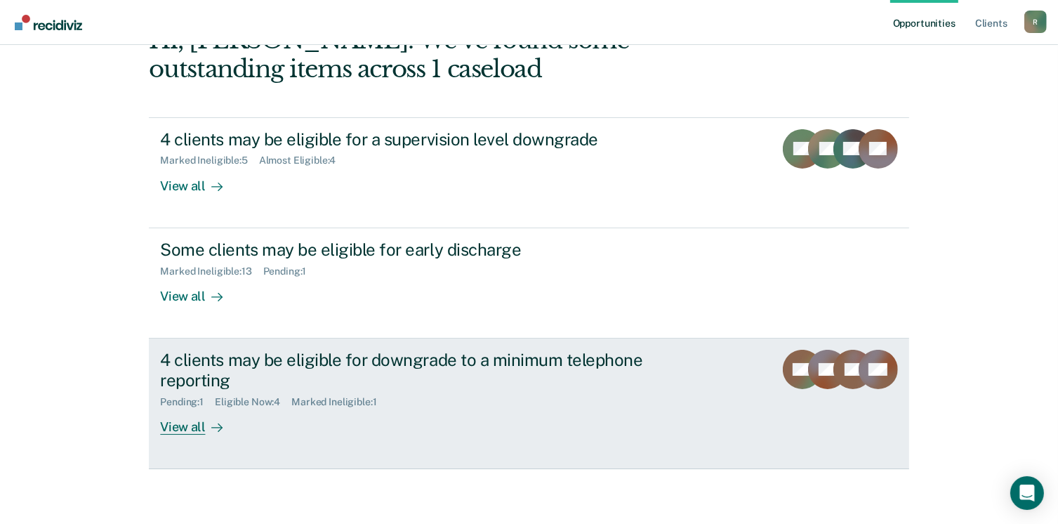
click at [183, 423] on div "View all" at bounding box center [199, 420] width 79 height 27
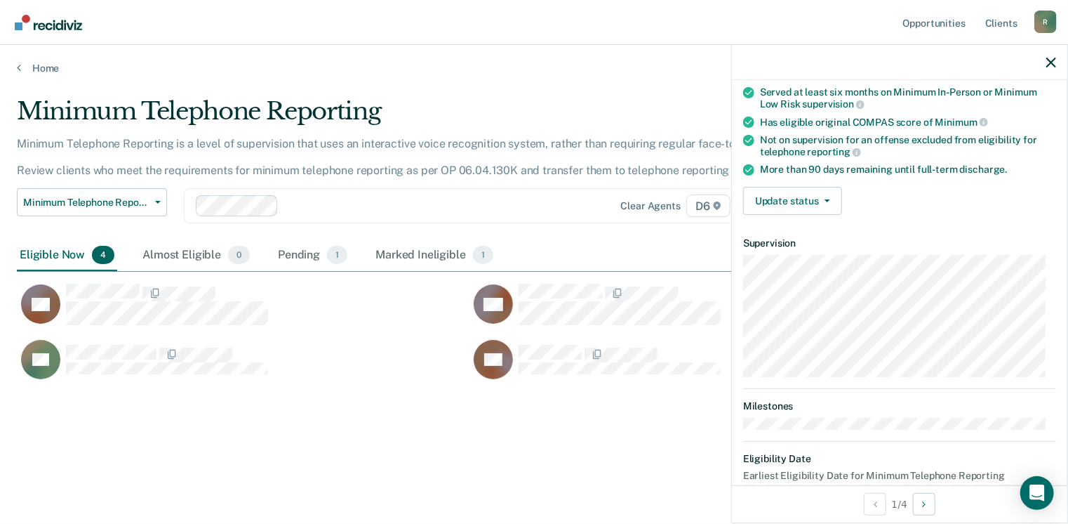
scroll to position [120, 0]
click at [831, 196] on button "Update status" at bounding box center [792, 200] width 99 height 28
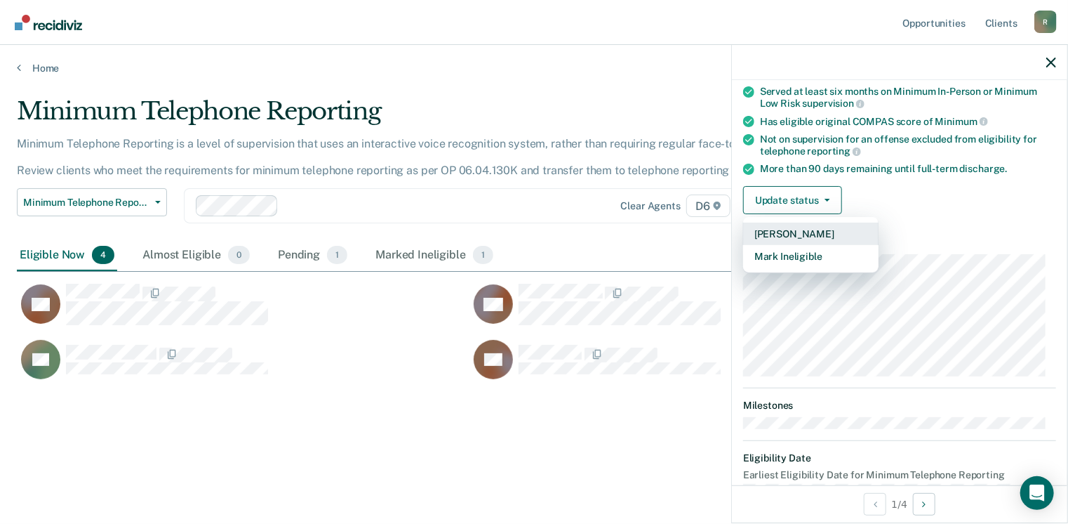
click at [811, 228] on button "[PERSON_NAME]" at bounding box center [810, 234] width 135 height 22
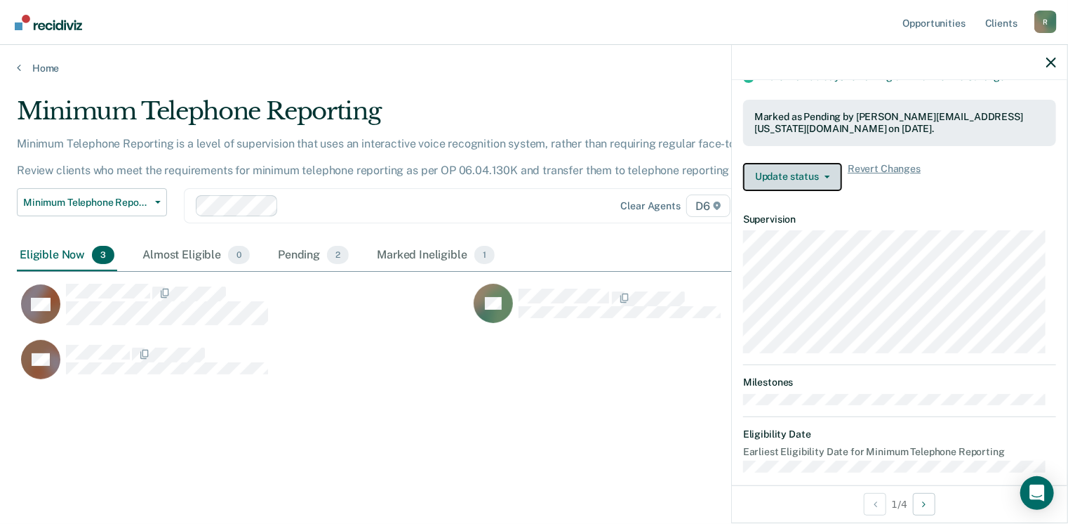
scroll to position [223, 0]
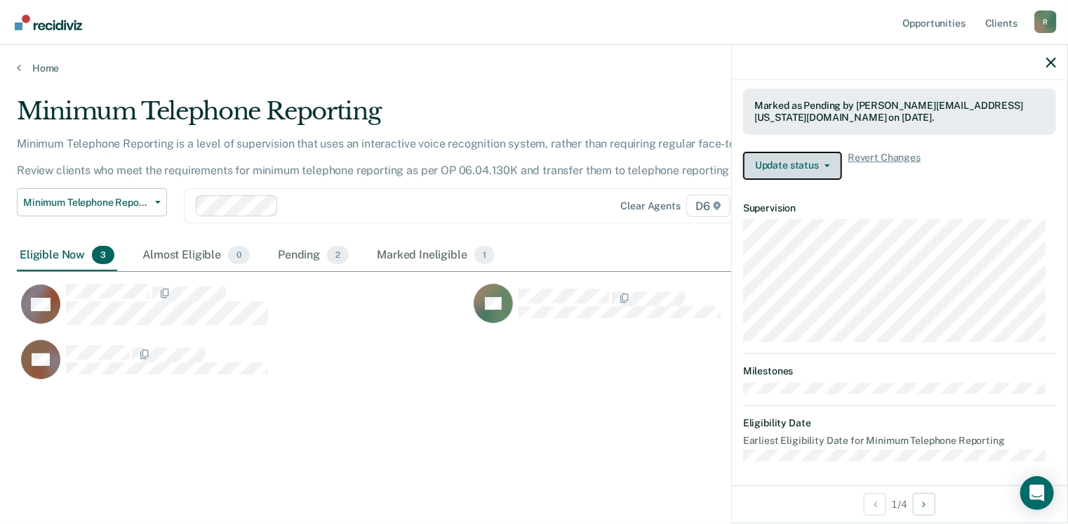
click at [826, 164] on button "Update status" at bounding box center [792, 166] width 99 height 28
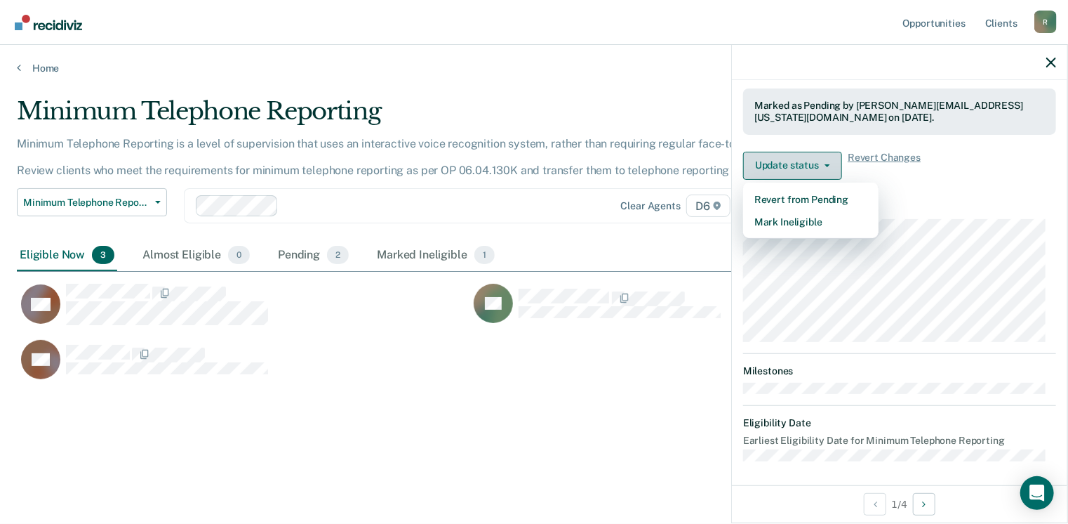
click at [826, 164] on button "Update status" at bounding box center [792, 166] width 99 height 28
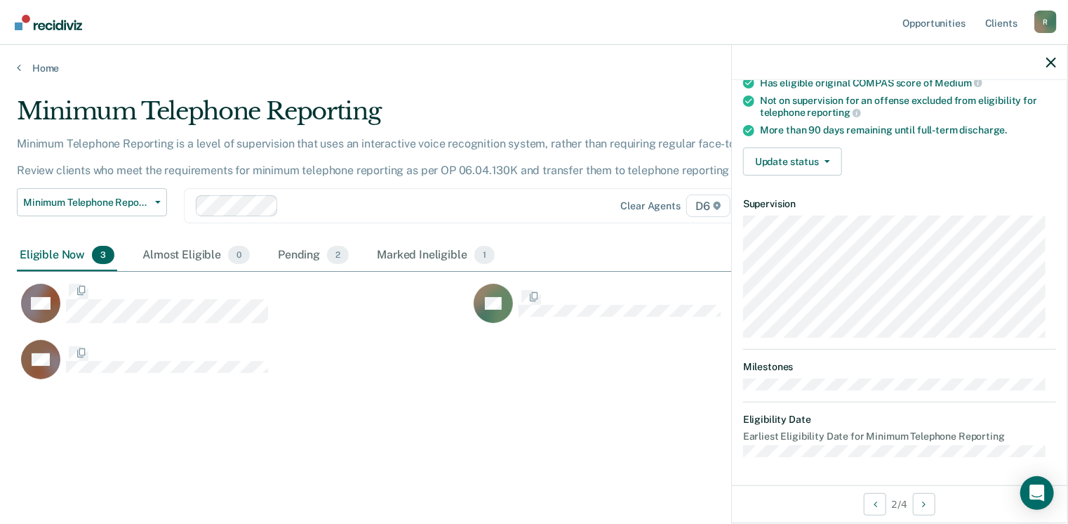
scroll to position [154, 0]
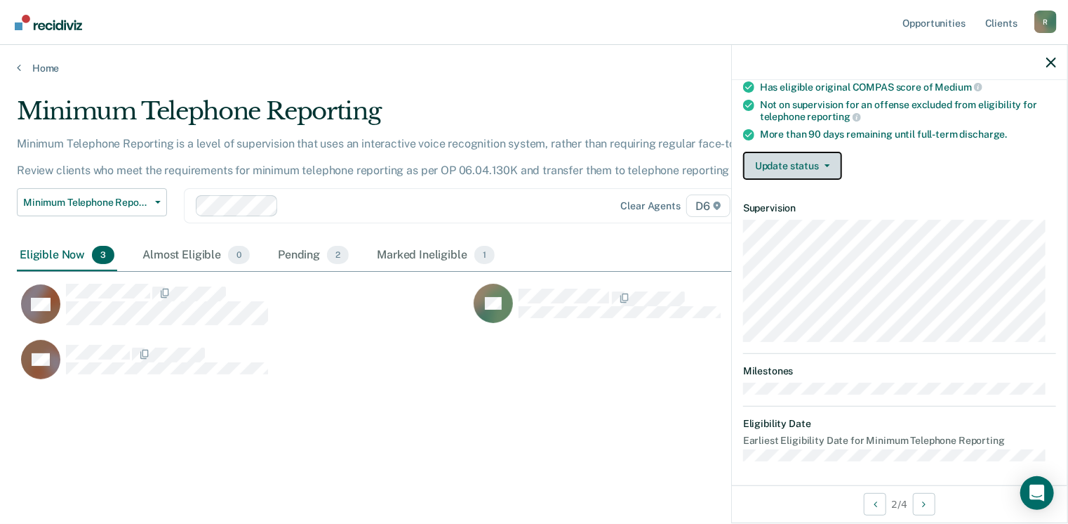
click at [826, 164] on icon "button" at bounding box center [828, 165] width 6 height 3
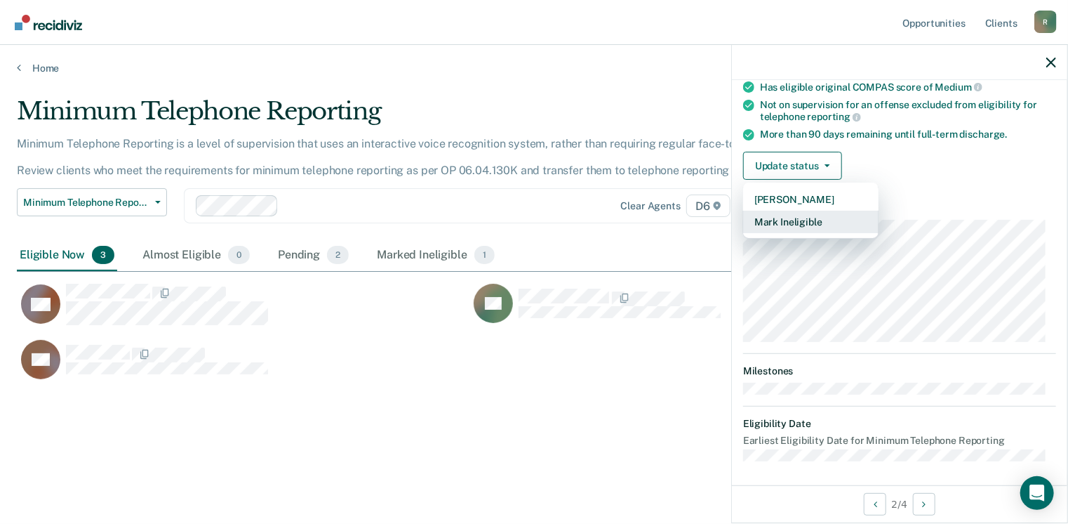
click at [812, 218] on button "Mark Ineligible" at bounding box center [810, 222] width 135 height 22
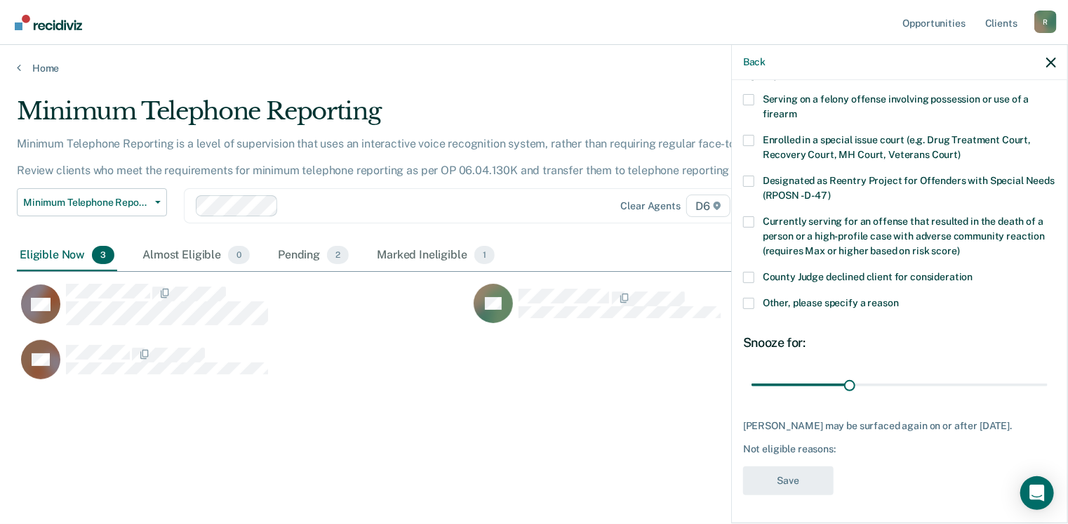
scroll to position [102, 0]
click at [748, 298] on span at bounding box center [748, 303] width 11 height 11
click at [899, 298] on input "Other, please specify a reason" at bounding box center [899, 298] width 0 height 0
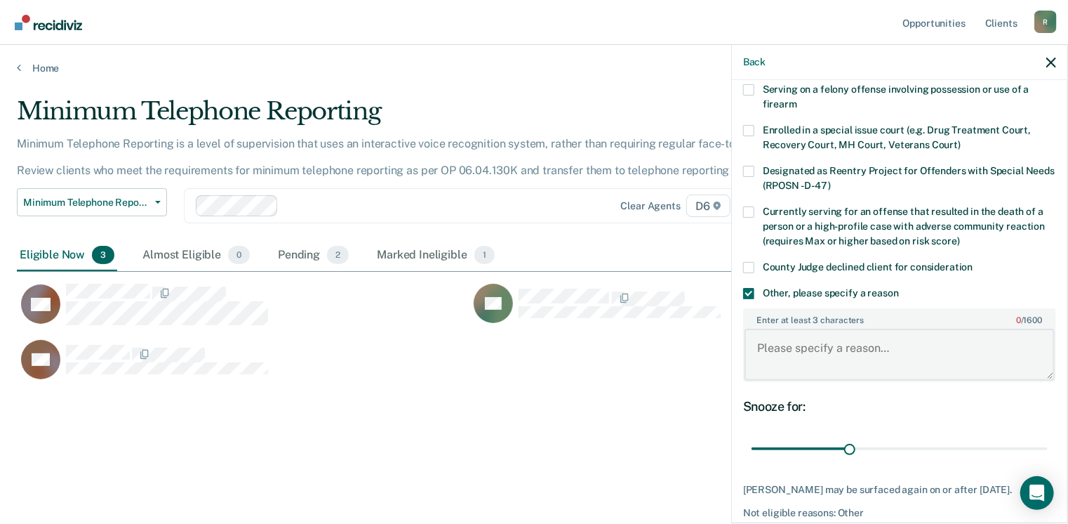
click at [776, 343] on textarea "Enter at least 3 characters 0 / 1600" at bounding box center [900, 355] width 310 height 52
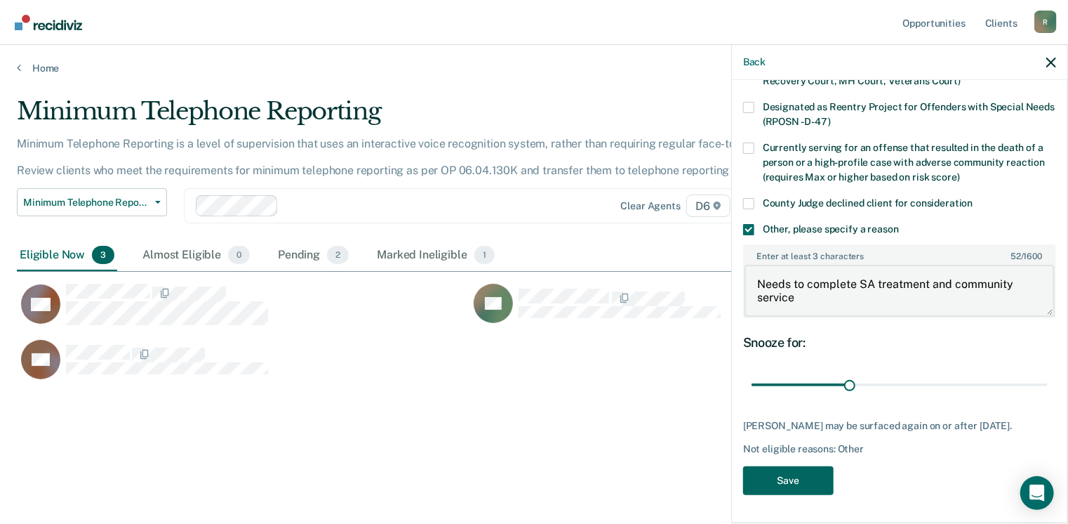
type textarea "Needs to complete SA treatment and community service"
click at [797, 478] on button "Save" at bounding box center [788, 480] width 91 height 29
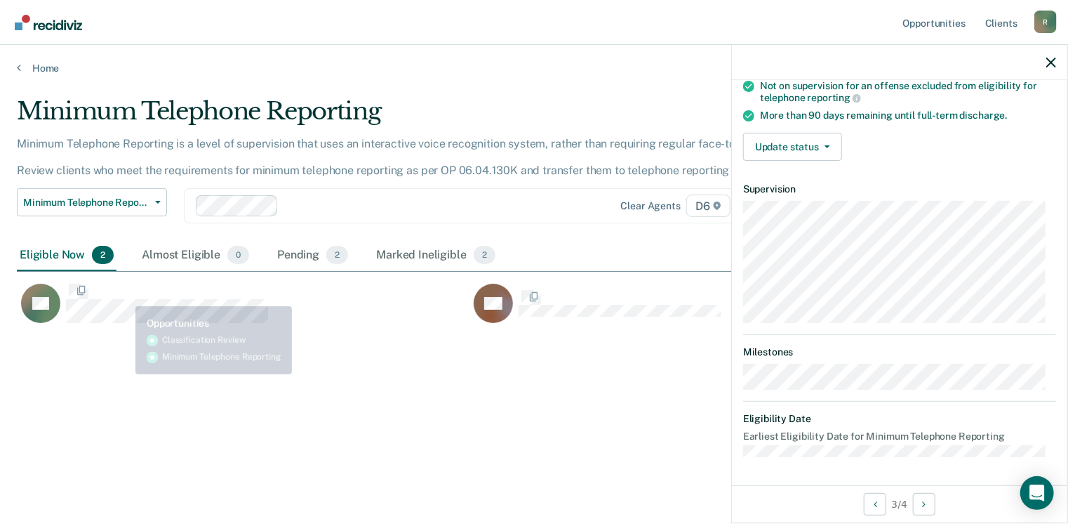
scroll to position [169, 0]
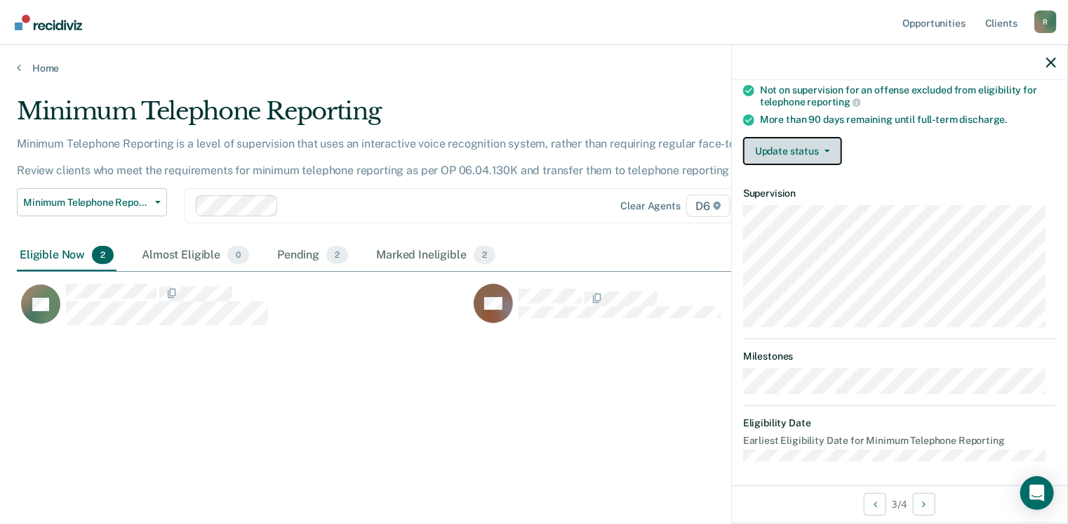
click at [828, 144] on button "Update status" at bounding box center [792, 151] width 99 height 28
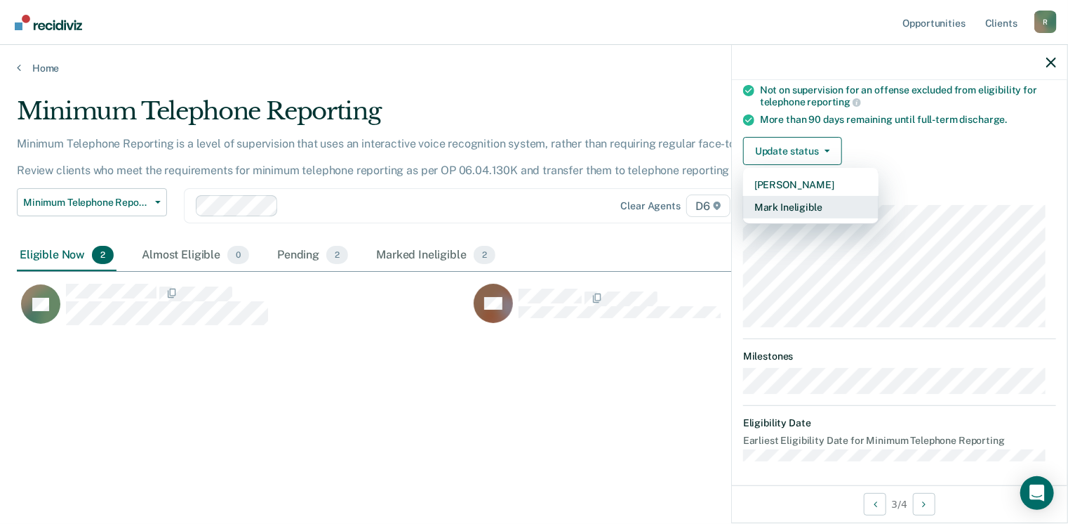
click at [797, 203] on button "Mark Ineligible" at bounding box center [810, 207] width 135 height 22
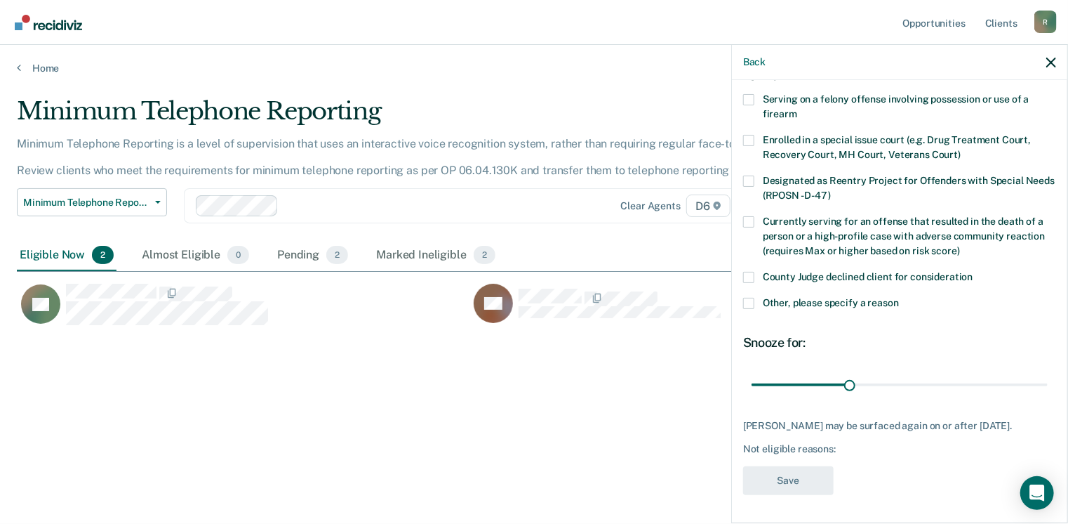
scroll to position [102, 0]
click at [751, 298] on span at bounding box center [748, 303] width 11 height 11
click at [899, 298] on input "Other, please specify a reason" at bounding box center [899, 298] width 0 height 0
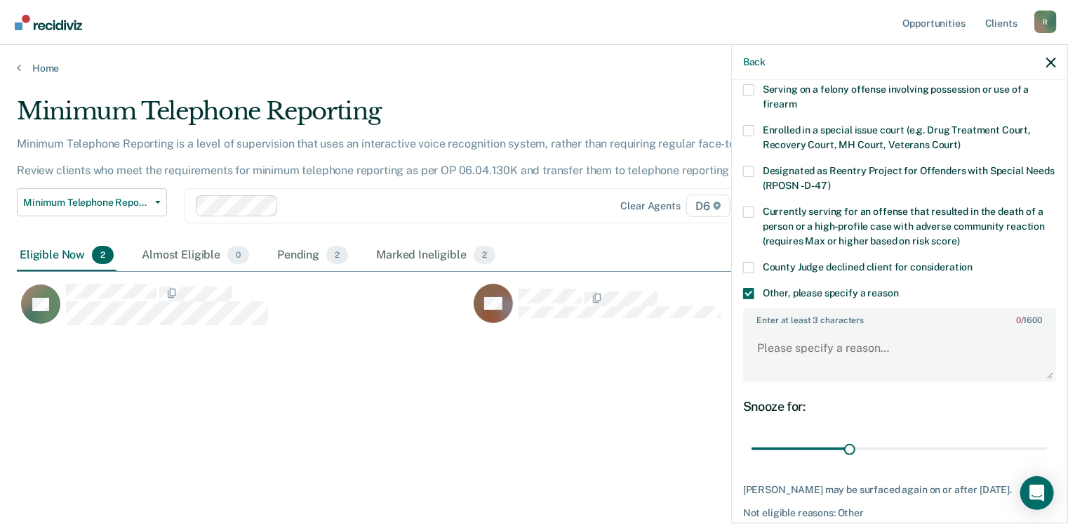
click at [769, 391] on div "WI Which of the following requirements has [PERSON_NAME] not met? Serving on a …" at bounding box center [899, 280] width 313 height 573
click at [775, 355] on textarea "Enter at least 3 characters 0 / 1600" at bounding box center [900, 355] width 310 height 52
click at [771, 361] on textarea "Needs to re-enroll in treatment" at bounding box center [900, 355] width 310 height 52
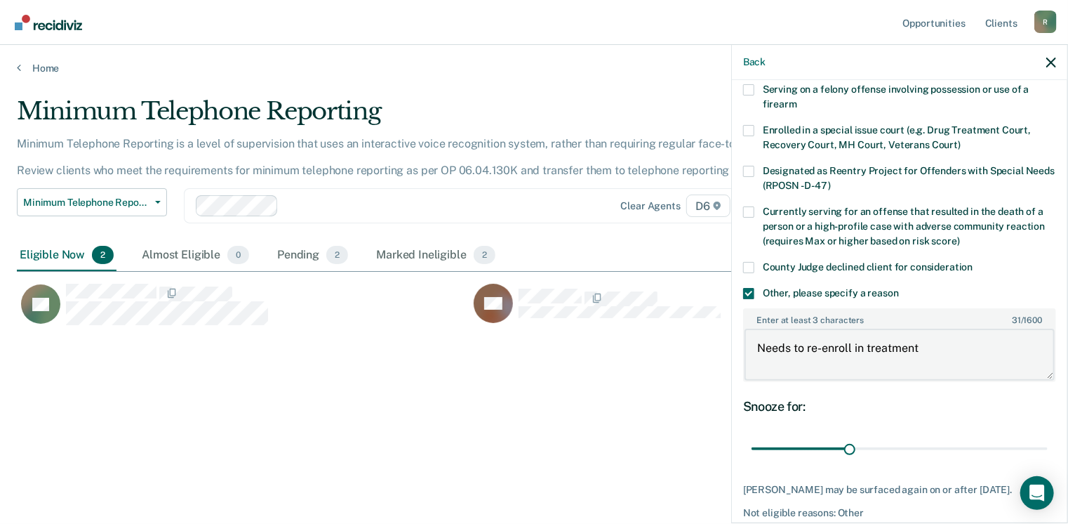
click at [865, 347] on textarea "Needs to re-enroll in treatment" at bounding box center [900, 355] width 310 height 52
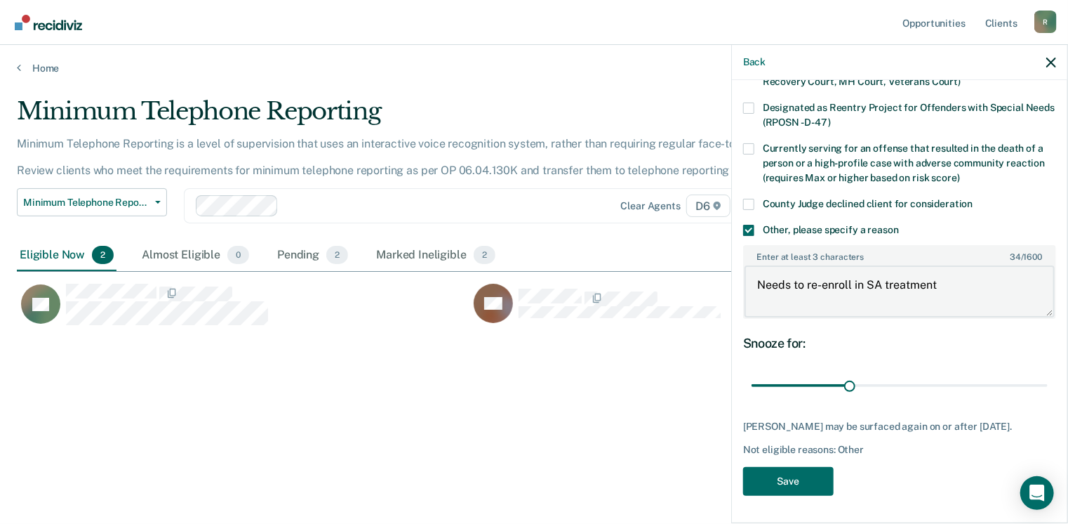
scroll to position [175, 0]
type textarea "Needs to re-enroll in SA treatment"
click at [797, 489] on button "Save" at bounding box center [788, 480] width 91 height 29
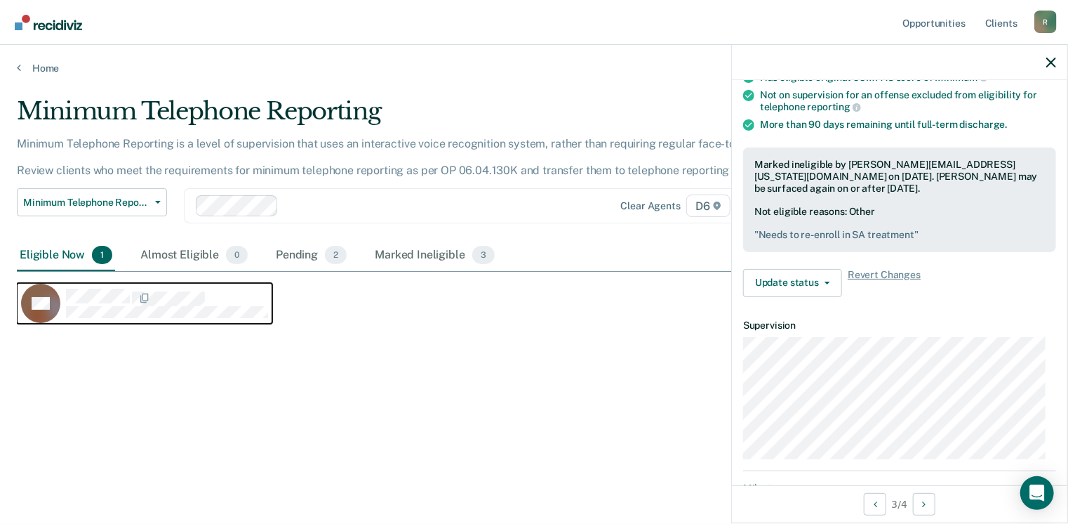
scroll to position [165, 0]
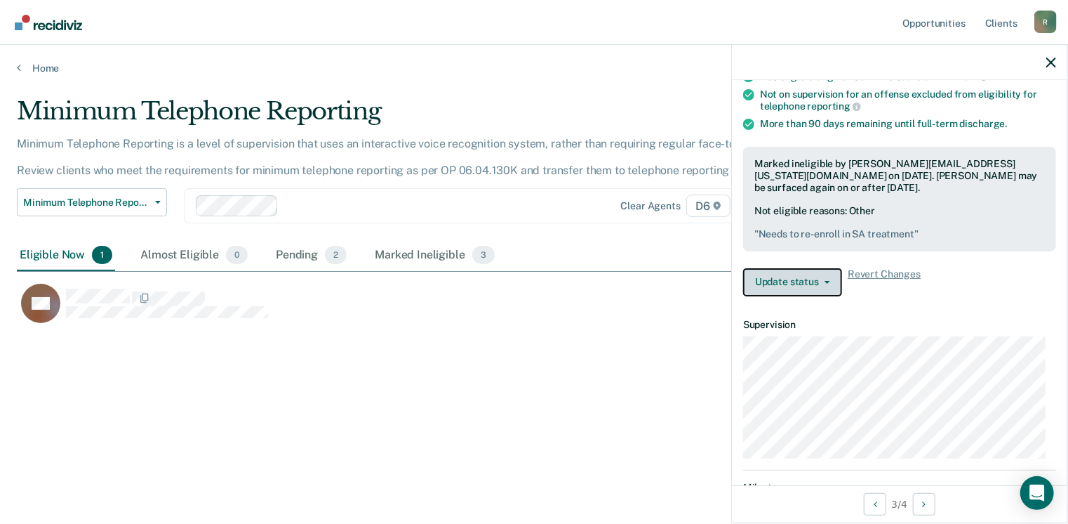
click at [823, 274] on button "Update status" at bounding box center [792, 282] width 99 height 28
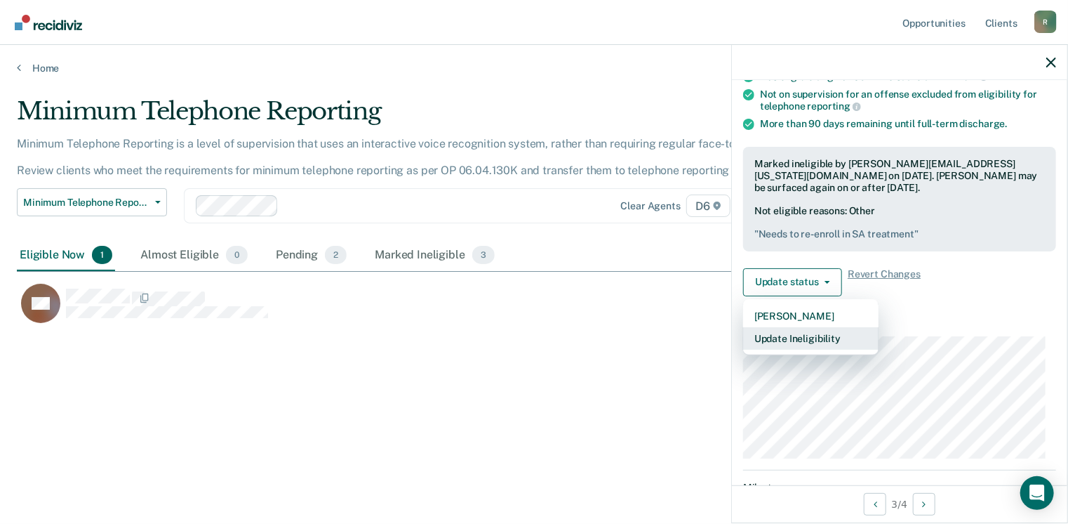
click at [789, 338] on button "Update Ineligibility" at bounding box center [810, 338] width 135 height 22
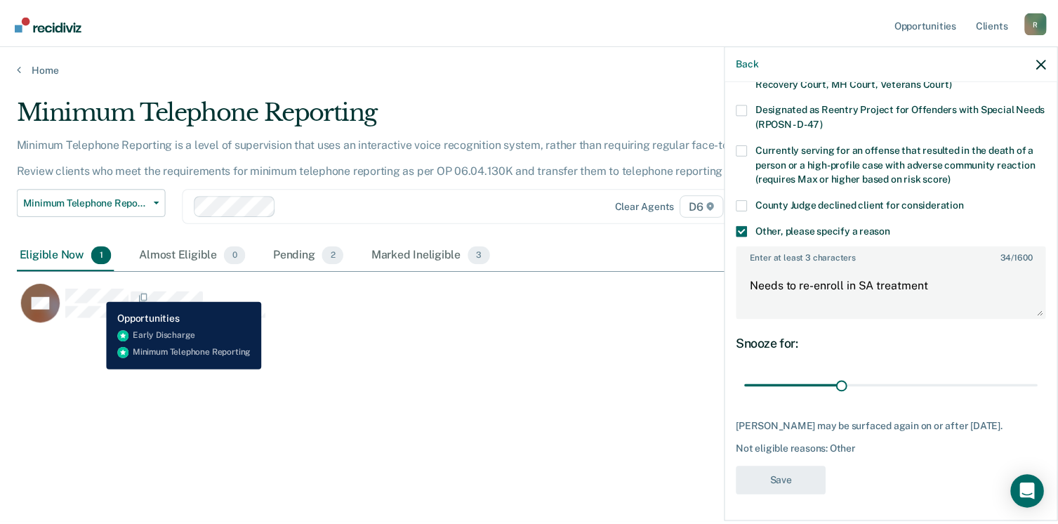
scroll to position [163, 0]
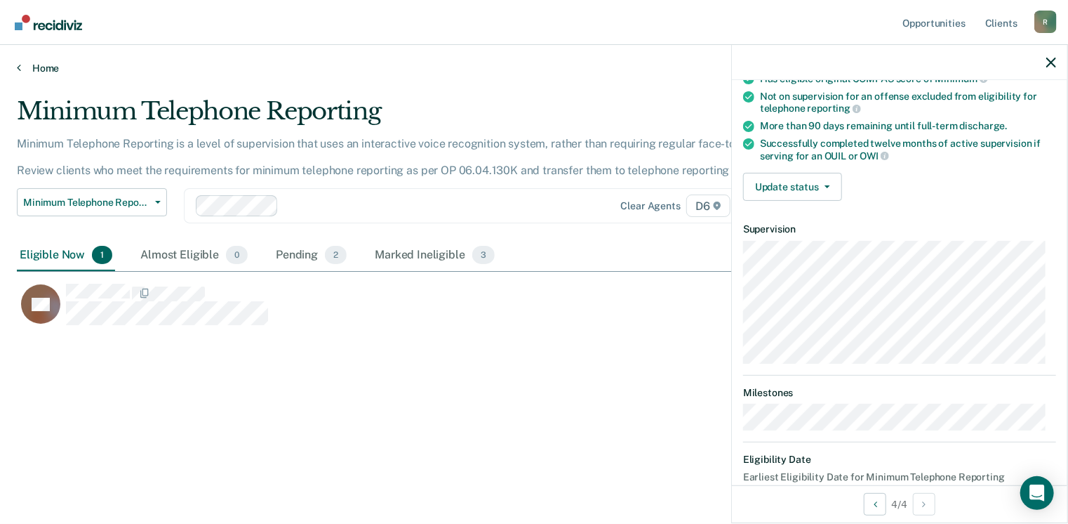
click at [42, 64] on link "Home" at bounding box center [534, 68] width 1035 height 13
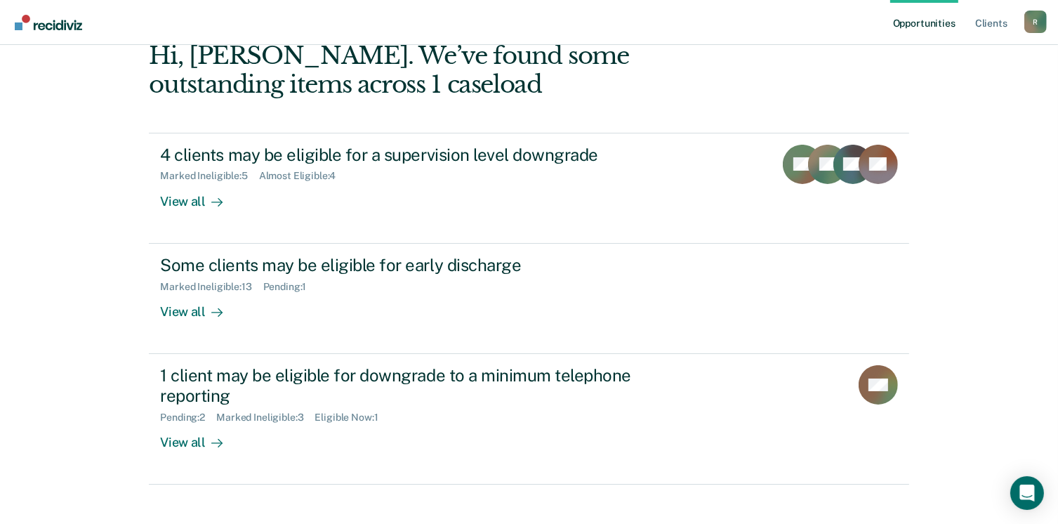
scroll to position [93, 0]
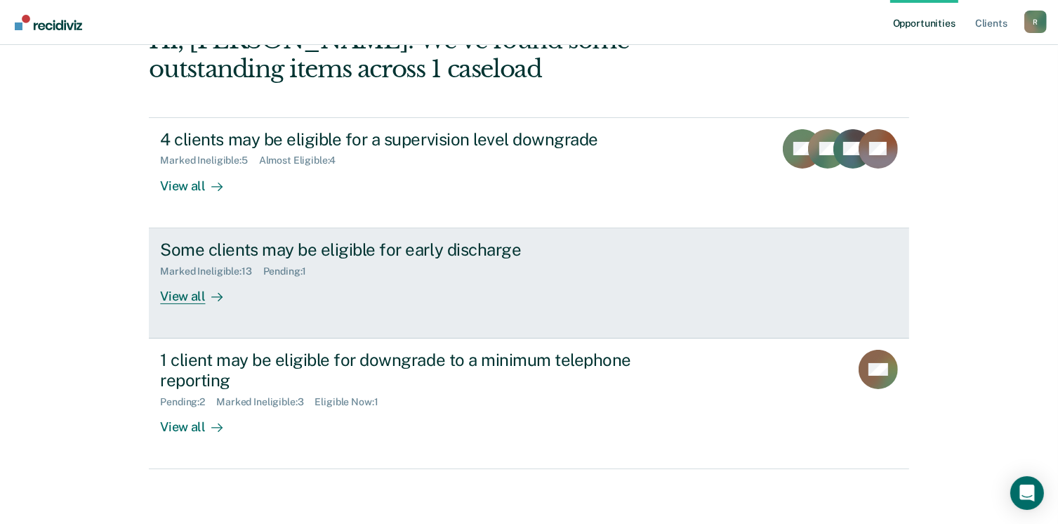
click at [190, 293] on div "View all" at bounding box center [199, 290] width 79 height 27
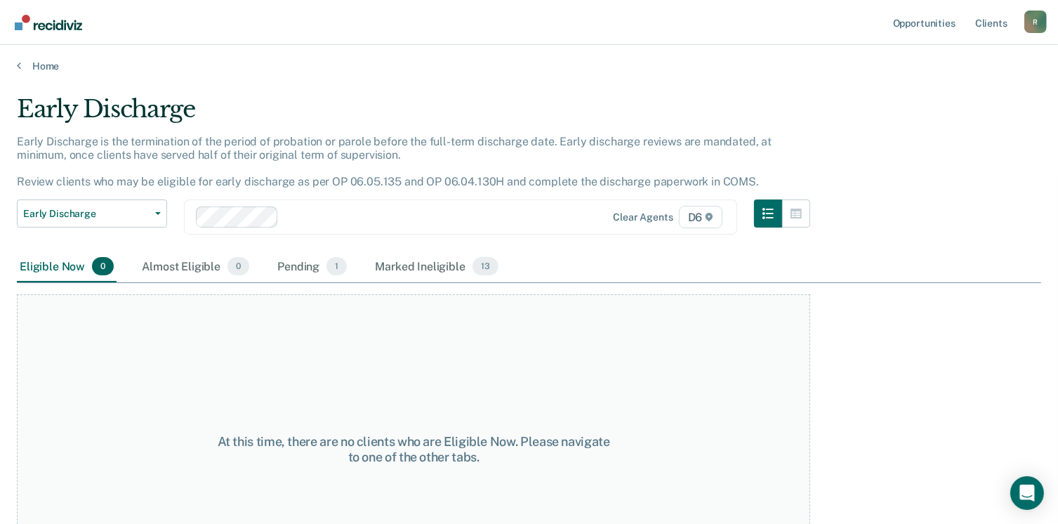
scroll to position [1, 0]
click at [300, 267] on div "Pending 1" at bounding box center [311, 267] width 75 height 31
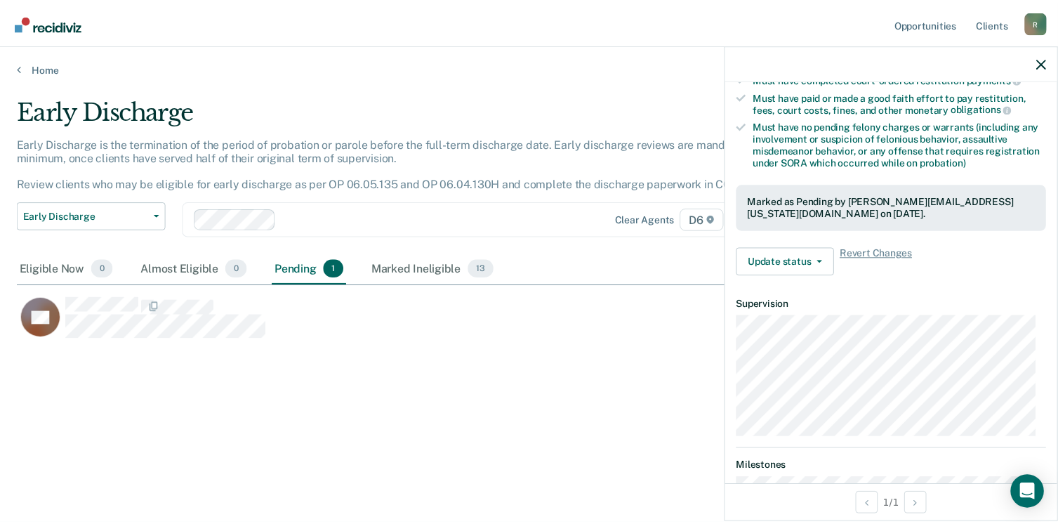
scroll to position [284, 0]
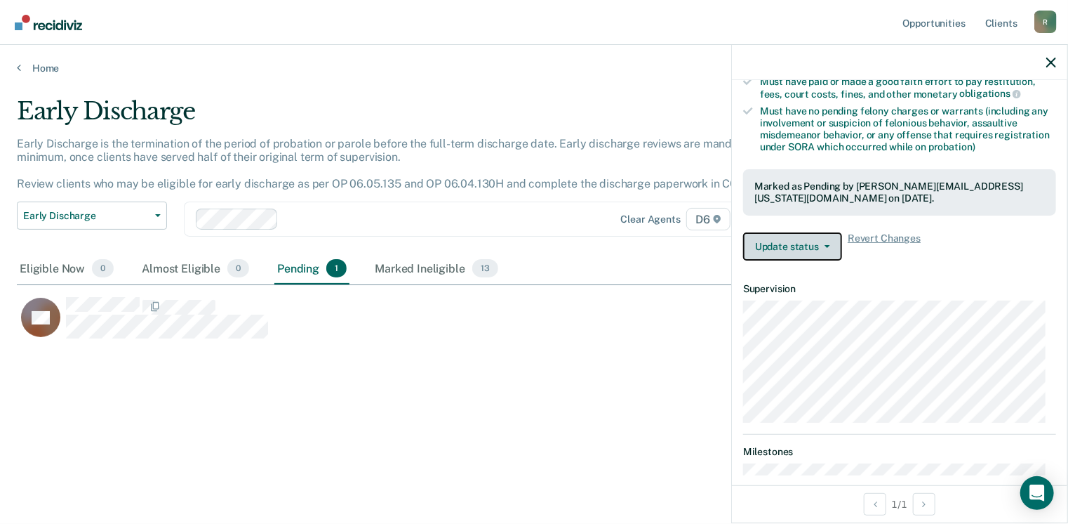
click at [812, 244] on button "Update status" at bounding box center [792, 246] width 99 height 28
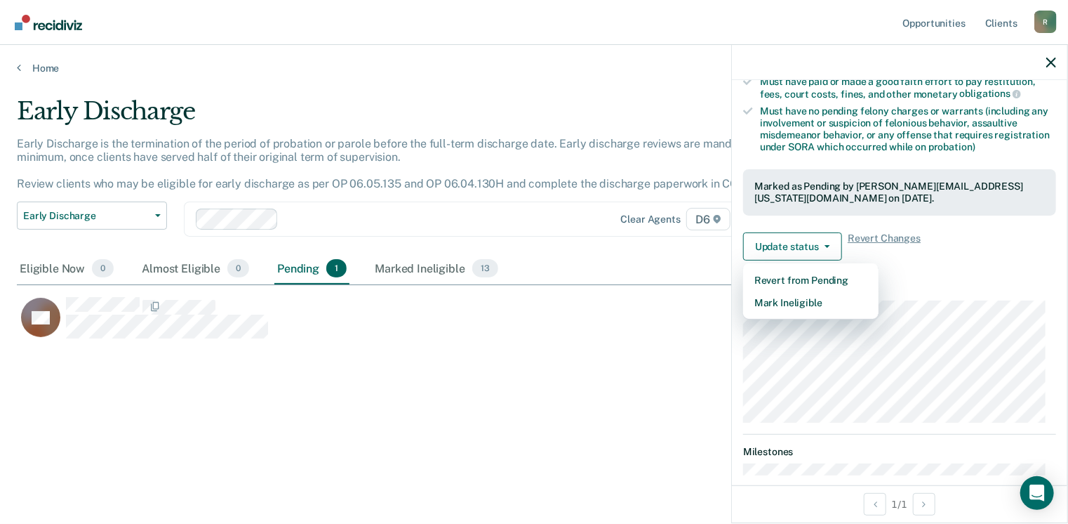
click at [642, 415] on div "Early Discharge Early Discharge is the termination of the period of probation o…" at bounding box center [534, 258] width 1035 height 322
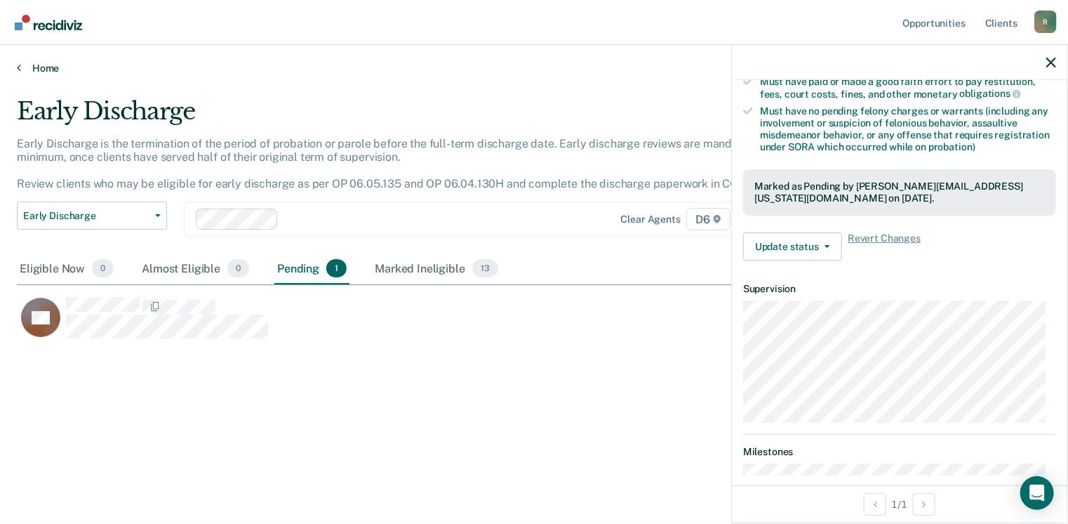
click at [18, 67] on icon at bounding box center [19, 67] width 4 height 11
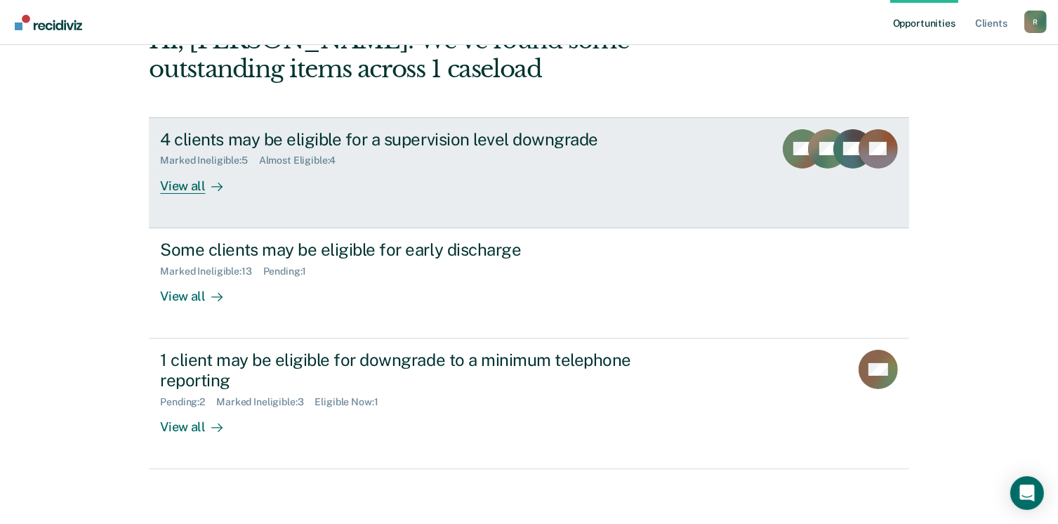
scroll to position [93, 0]
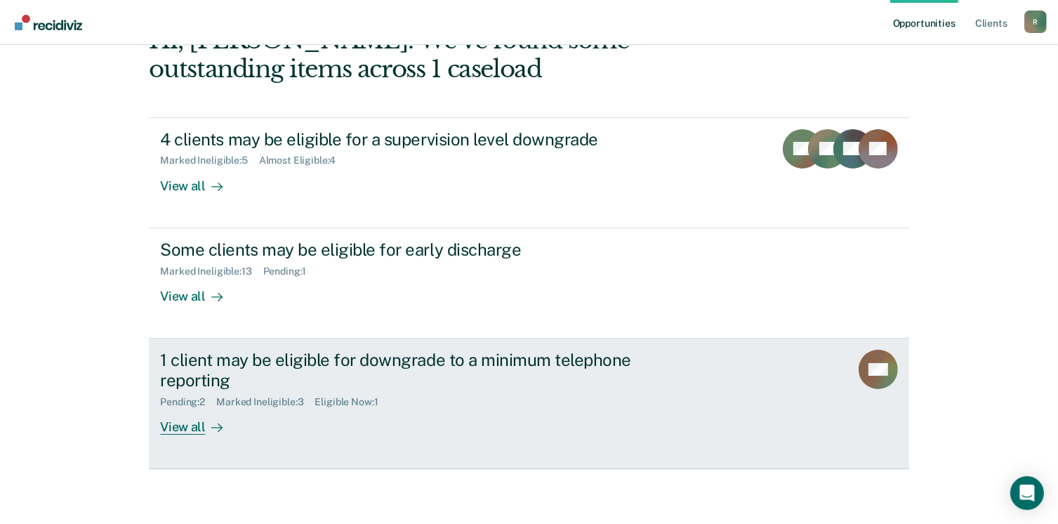
click at [182, 425] on div "View all" at bounding box center [199, 420] width 79 height 27
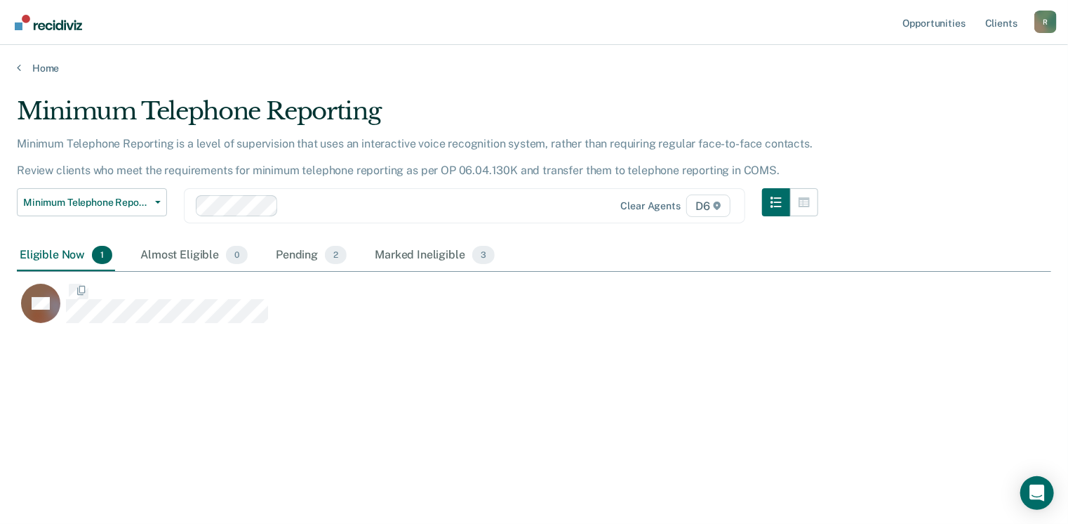
scroll to position [311, 1024]
click at [305, 253] on div "Pending 2" at bounding box center [311, 255] width 77 height 31
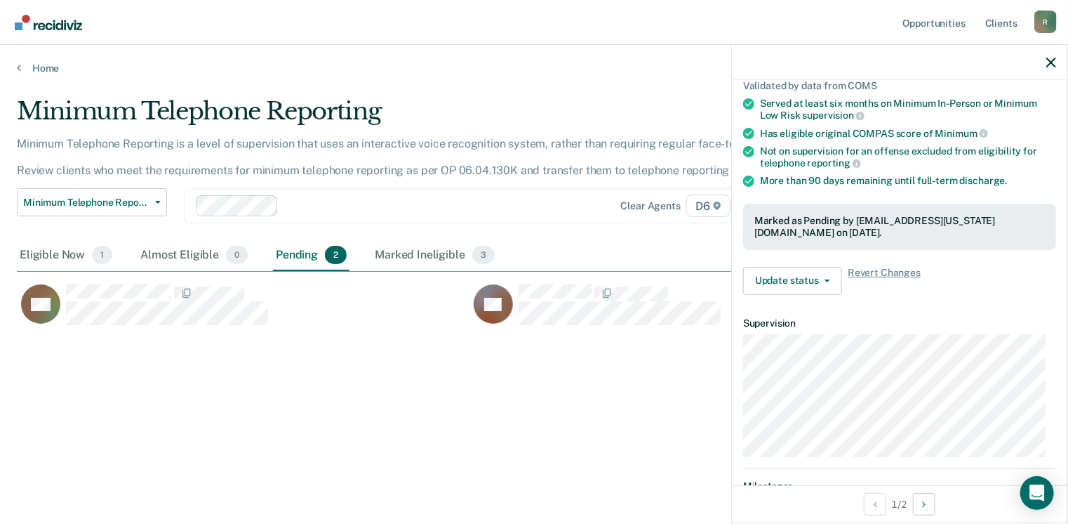
scroll to position [0, 0]
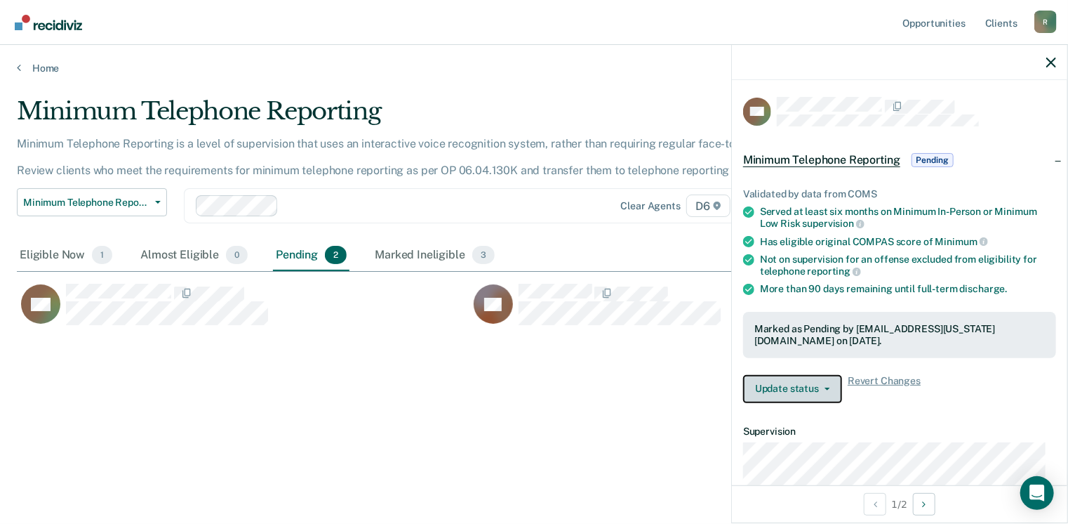
click at [826, 375] on button "Update status" at bounding box center [792, 389] width 99 height 28
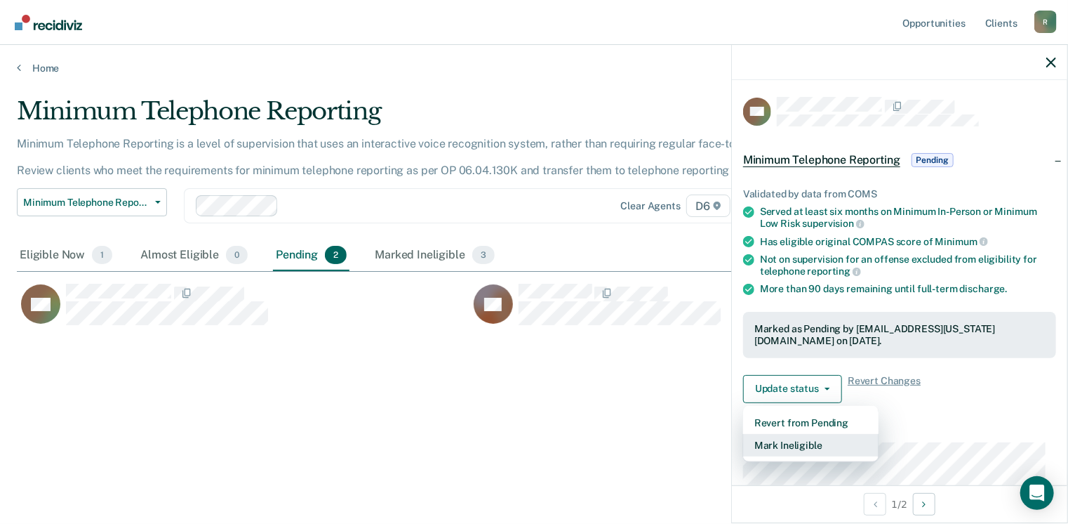
click at [782, 434] on button "Mark Ineligible" at bounding box center [810, 445] width 135 height 22
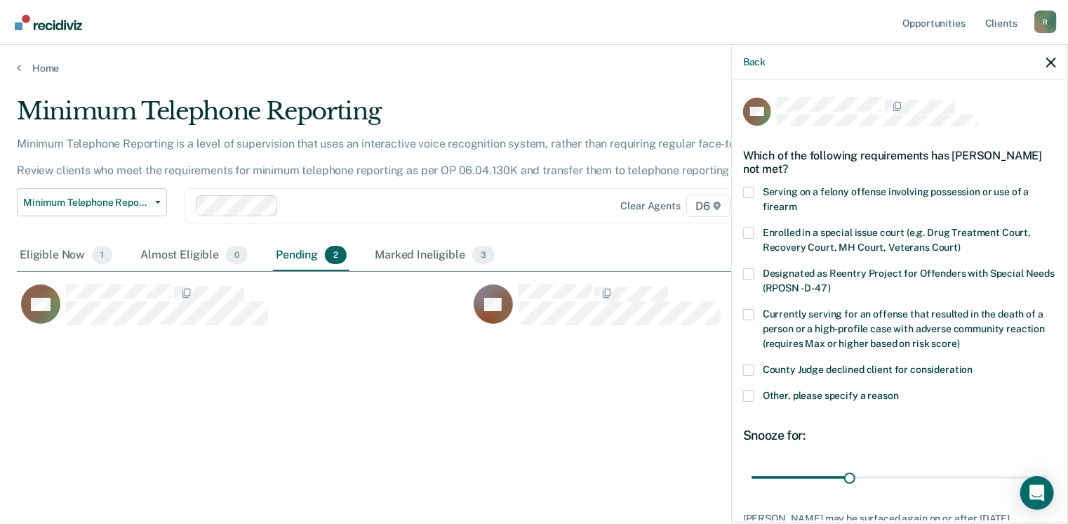
click at [750, 369] on span at bounding box center [748, 369] width 11 height 11
click at [974, 364] on input "County Judge declined client for consideration" at bounding box center [974, 364] width 0 height 0
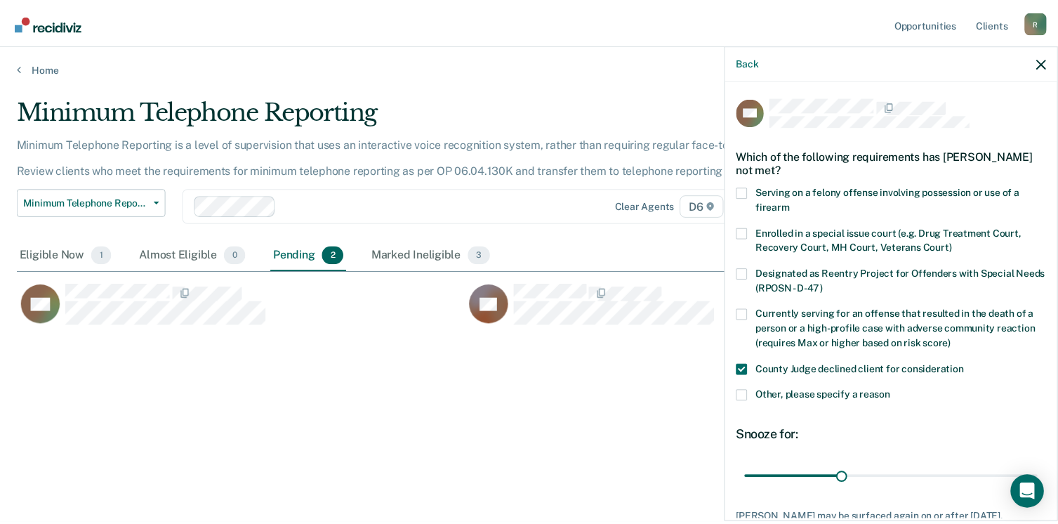
scroll to position [102, 0]
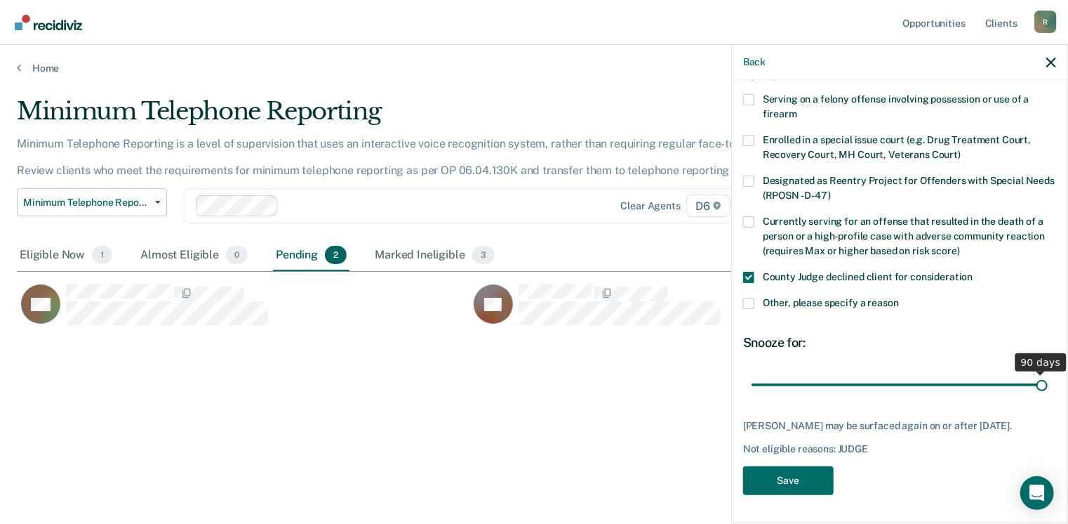
drag, startPoint x: 846, startPoint y: 376, endPoint x: 1053, endPoint y: 374, distance: 207.1
type input "90"
click at [1048, 374] on input "range" at bounding box center [900, 385] width 296 height 25
click at [800, 478] on button "Save" at bounding box center [788, 480] width 91 height 29
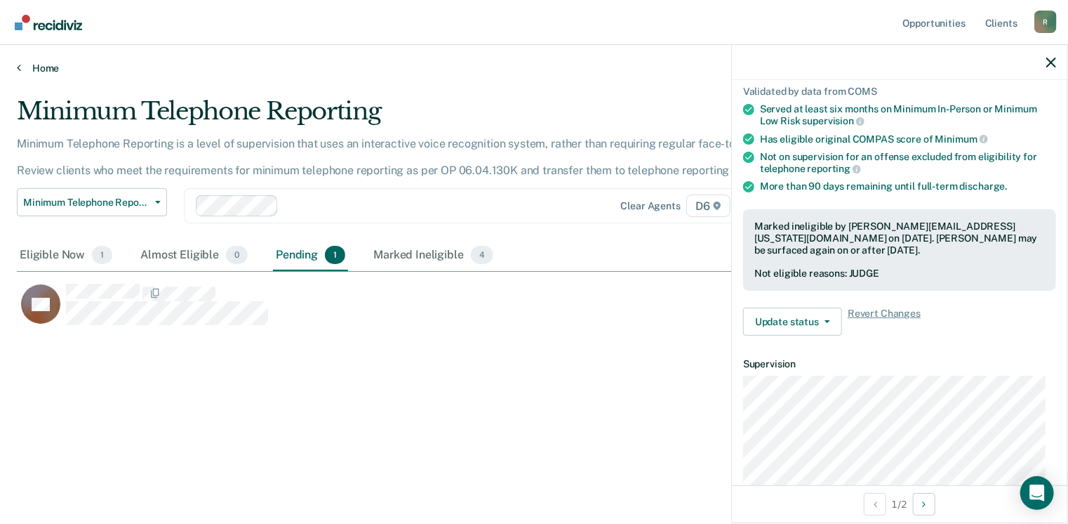
click at [20, 66] on icon at bounding box center [19, 67] width 4 height 11
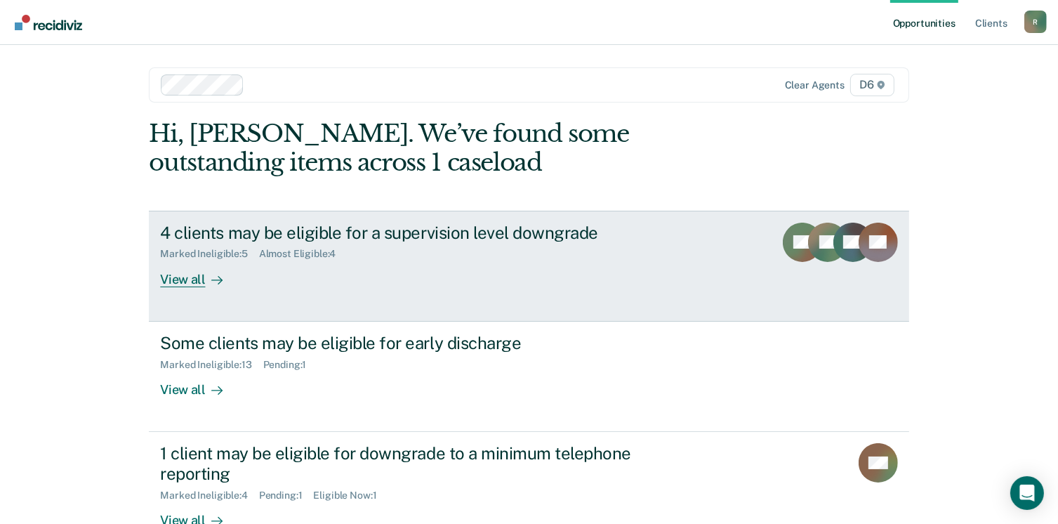
scroll to position [93, 0]
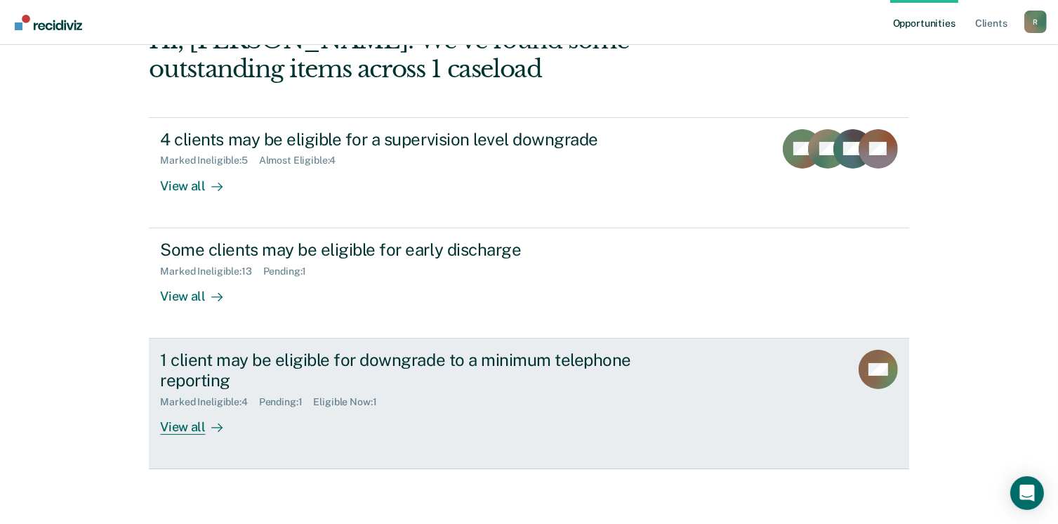
click at [190, 427] on div "View all" at bounding box center [199, 420] width 79 height 27
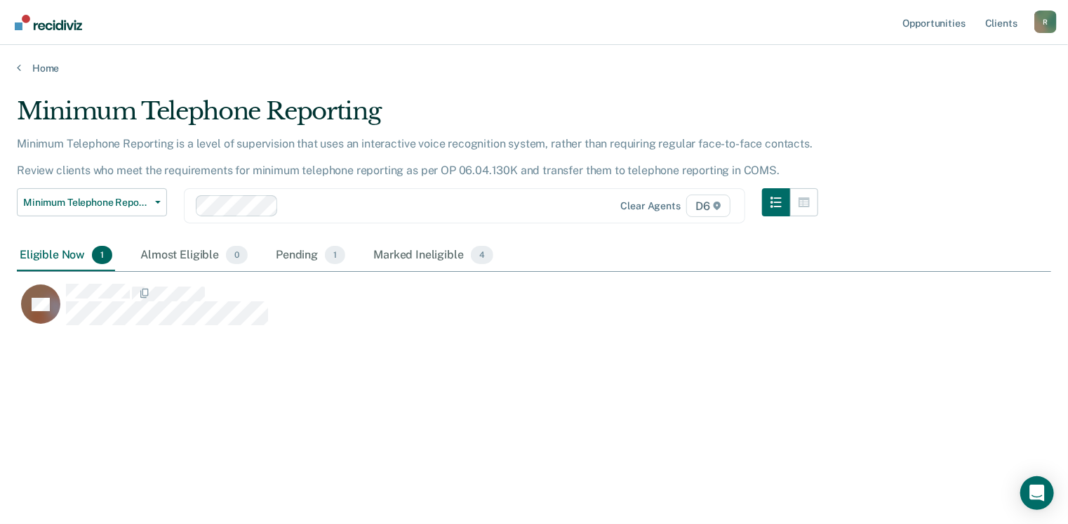
scroll to position [311, 1024]
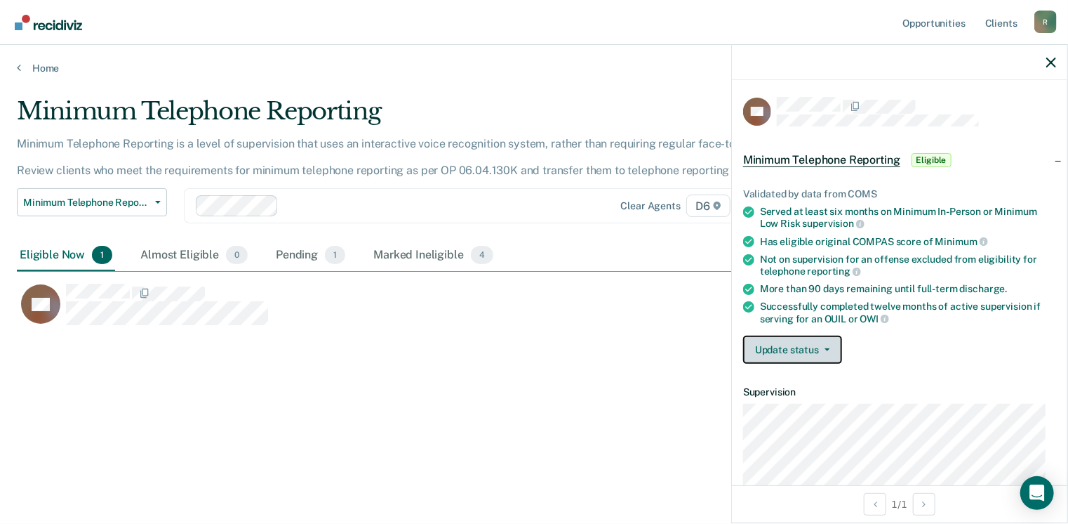
click at [830, 343] on button "Update status" at bounding box center [792, 350] width 99 height 28
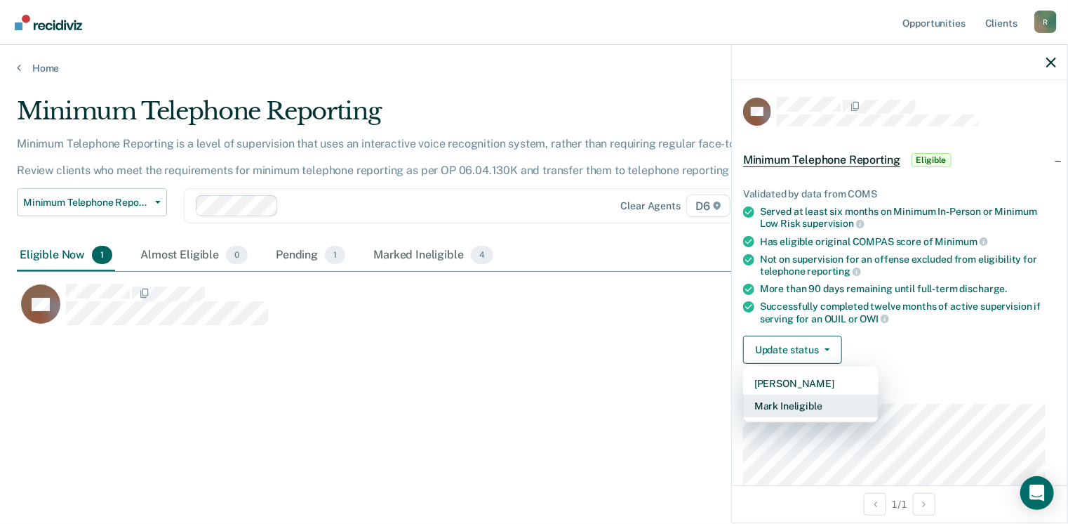
click at [796, 403] on button "Mark Ineligible" at bounding box center [810, 406] width 135 height 22
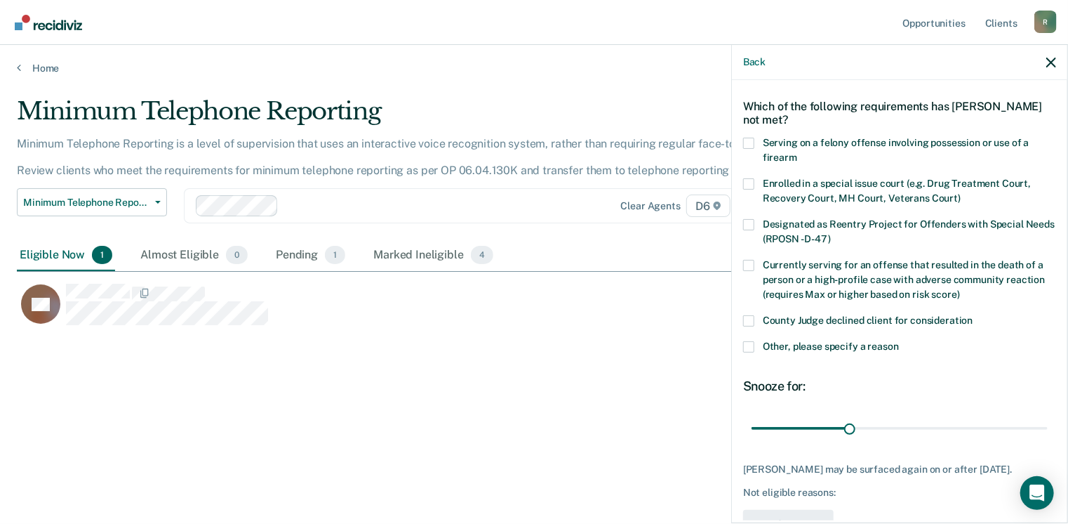
scroll to position [48, 0]
click at [748, 346] on span at bounding box center [748, 348] width 11 height 11
click at [899, 343] on input "Other, please specify a reason" at bounding box center [899, 343] width 0 height 0
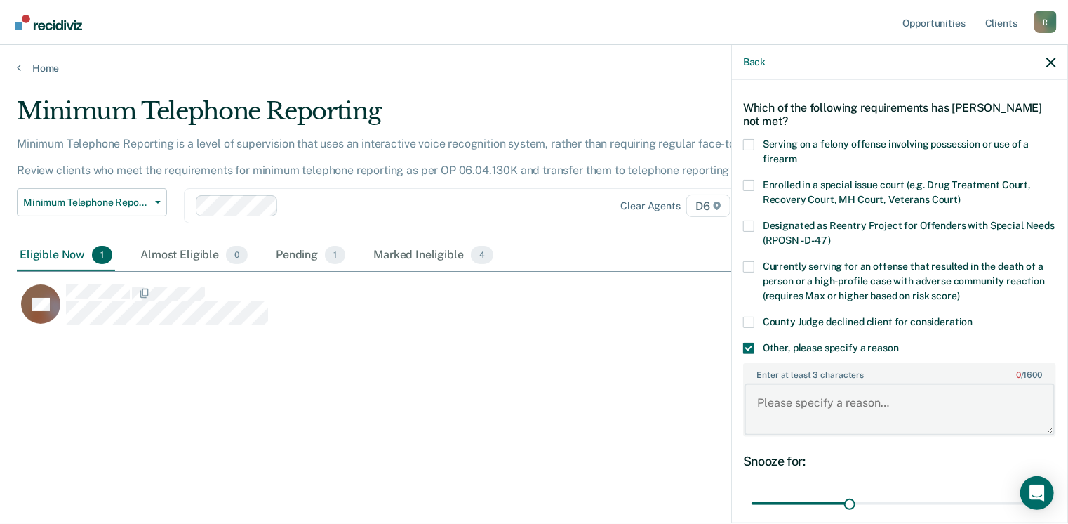
click at [798, 394] on textarea "Enter at least 3 characters 0 / 1600" at bounding box center [900, 409] width 310 height 52
click at [798, 394] on textarea "H" at bounding box center [900, 409] width 310 height 52
click at [861, 397] on textarea "Has over 300 hours yet to complete for discharge for OWI-3rd" at bounding box center [900, 409] width 310 height 52
click at [952, 410] on textarea "Has over 300 hours community service yet to complete for discharge for OWI-3rd" at bounding box center [900, 409] width 310 height 52
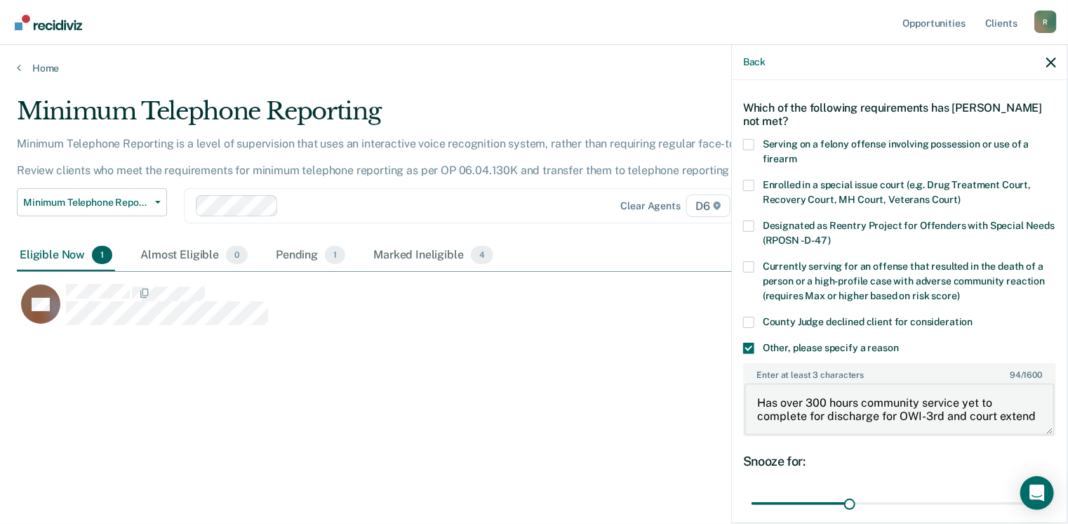
scroll to position [2, 0]
type textarea "Has over 300 hours community service yet to complete for discharge for OWI-3rd …"
click at [1014, 496] on input "range" at bounding box center [900, 503] width 296 height 25
type input "86"
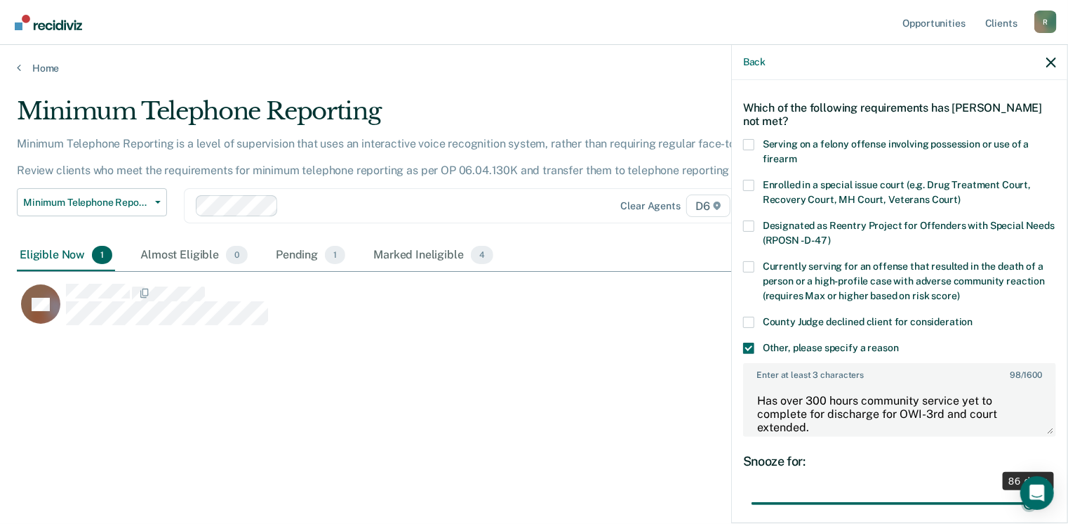
click at [1020, 500] on input "range" at bounding box center [900, 503] width 296 height 25
click at [1036, 453] on div "Snooze for:" at bounding box center [899, 460] width 313 height 15
click at [1038, 501] on div "Open Intercom Messenger" at bounding box center [1037, 493] width 37 height 37
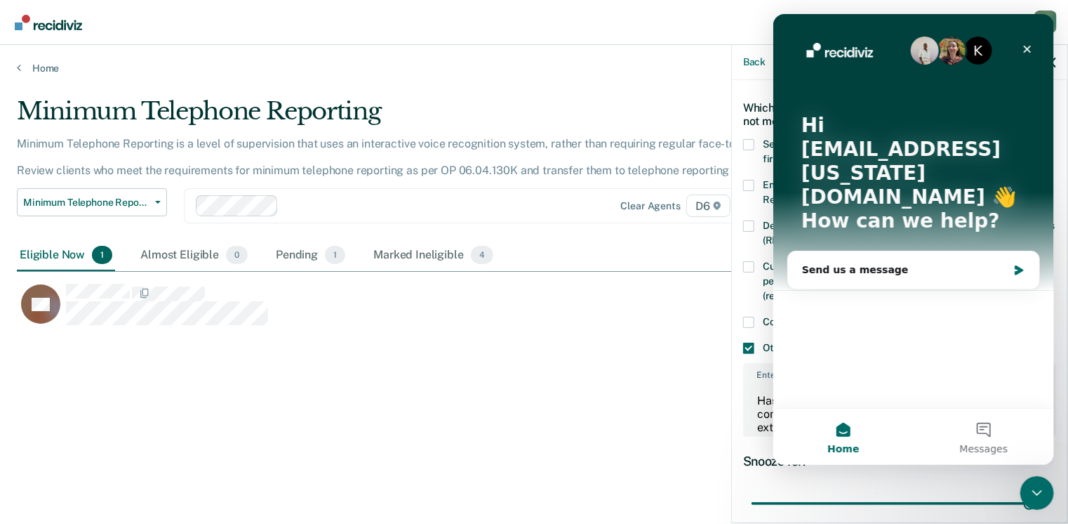
scroll to position [0, 0]
click at [1030, 46] on icon "Close" at bounding box center [1028, 50] width 8 height 8
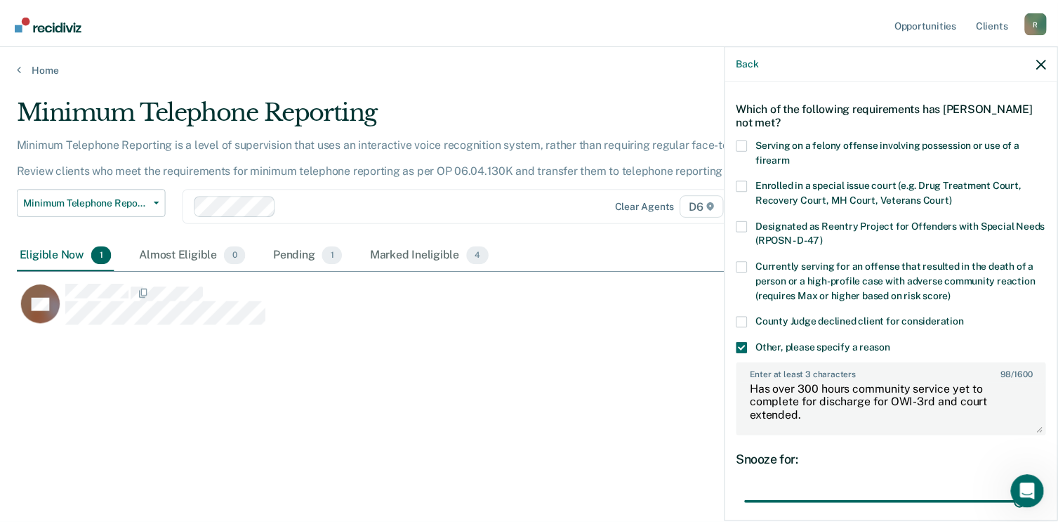
scroll to position [163, 0]
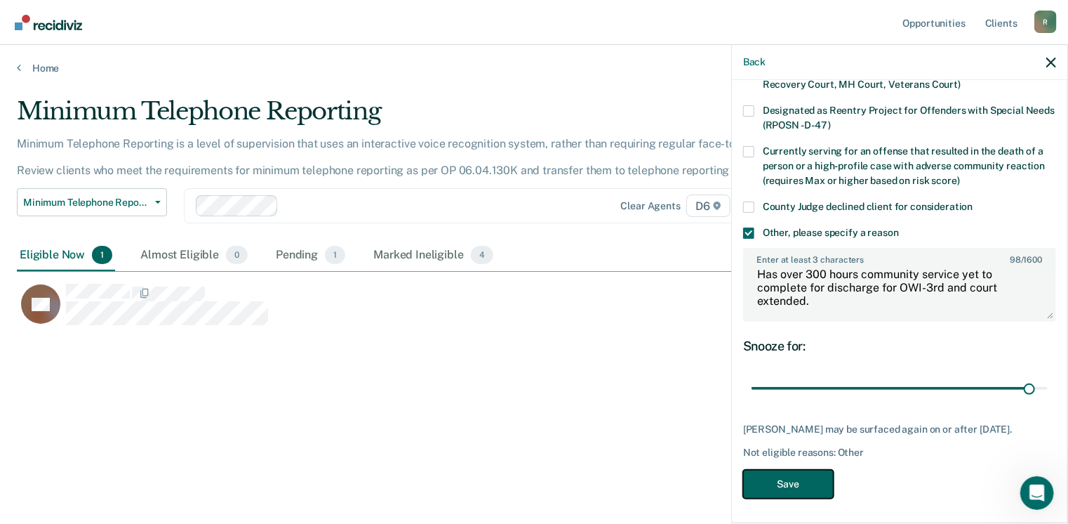
click at [789, 491] on button "Save" at bounding box center [788, 484] width 91 height 29
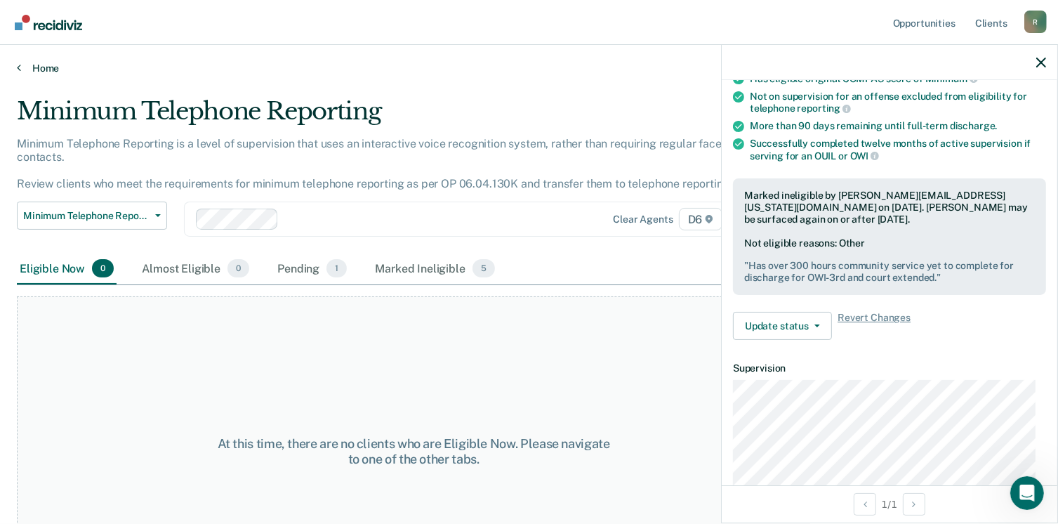
click at [48, 69] on link "Home" at bounding box center [529, 68] width 1024 height 13
